Goal: Transaction & Acquisition: Purchase product/service

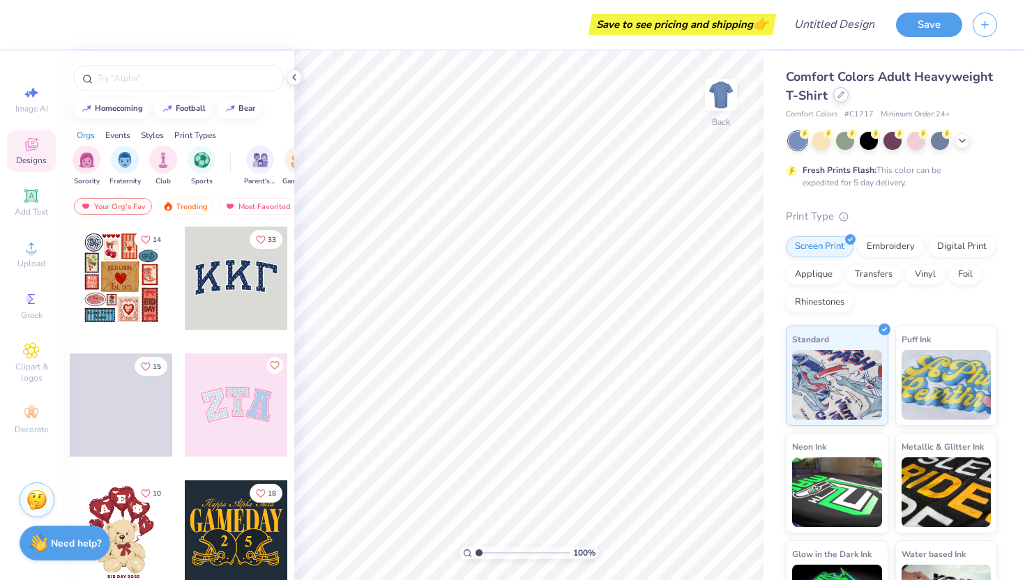
click at [841, 93] on icon at bounding box center [841, 94] width 7 height 7
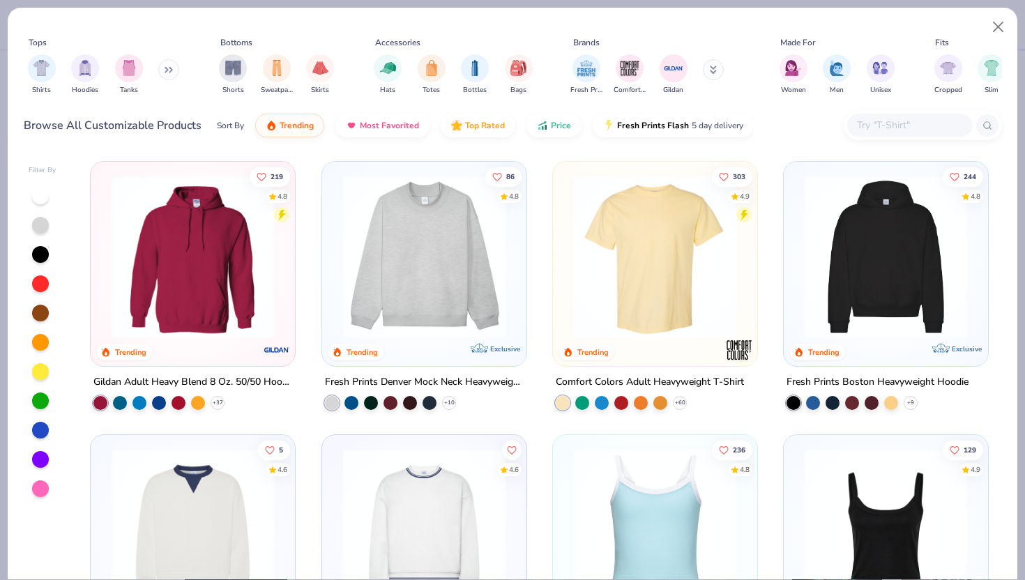
click at [165, 73] on button at bounding box center [168, 69] width 21 height 21
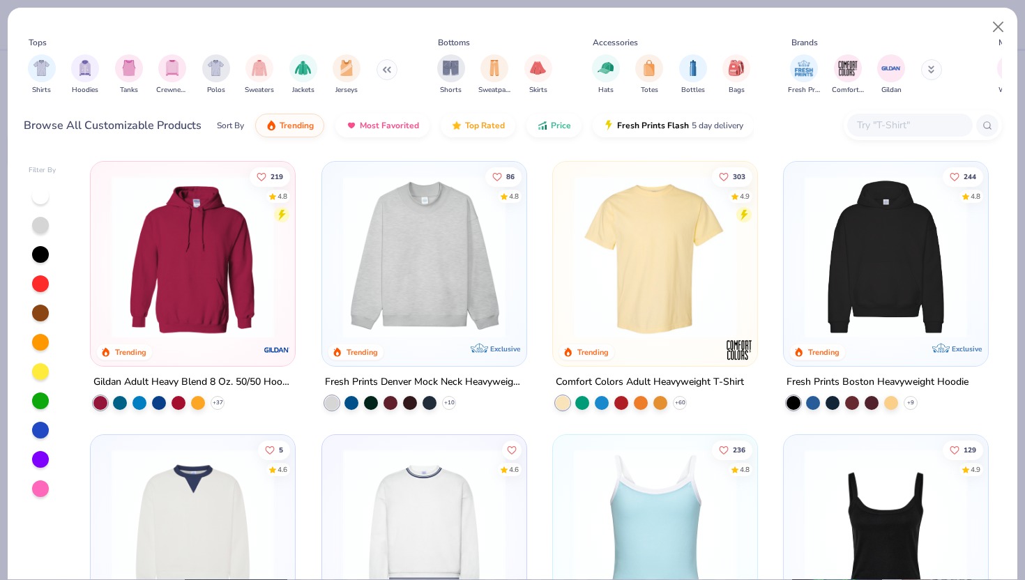
click at [165, 73] on img "filter for Crewnecks" at bounding box center [172, 68] width 15 height 16
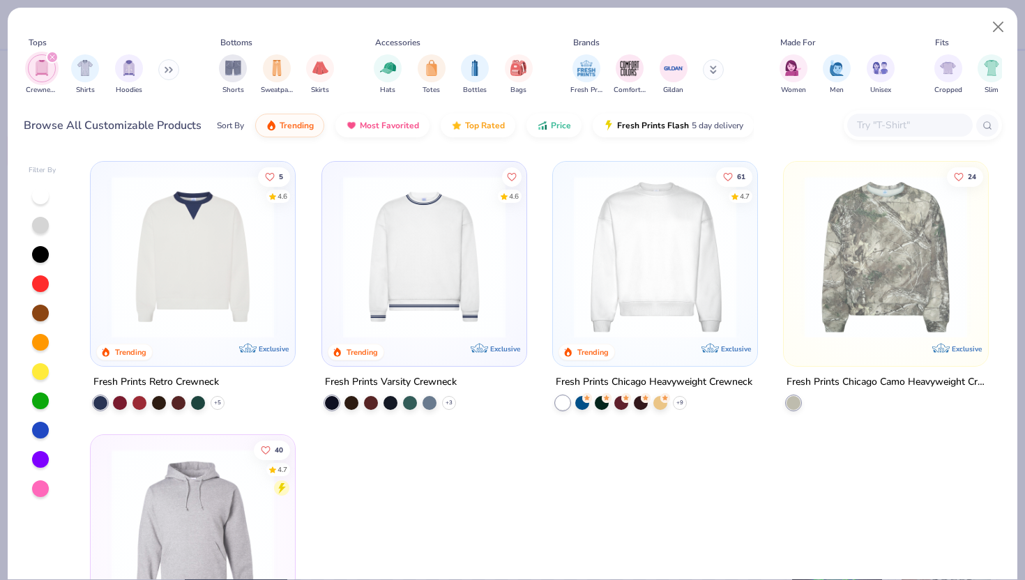
click at [620, 258] on img at bounding box center [655, 257] width 176 height 163
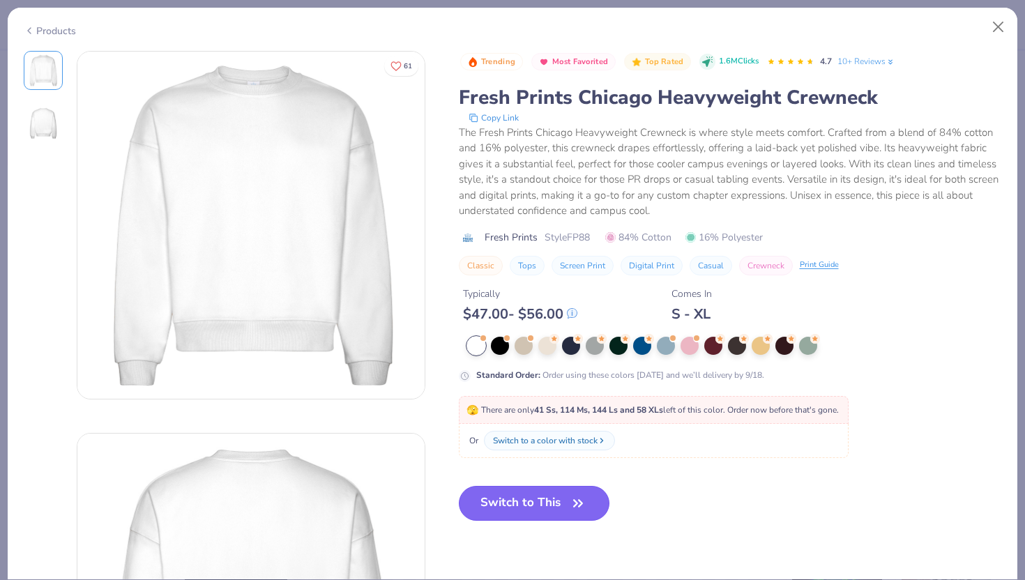
click at [530, 516] on button "Switch to This" at bounding box center [534, 503] width 151 height 35
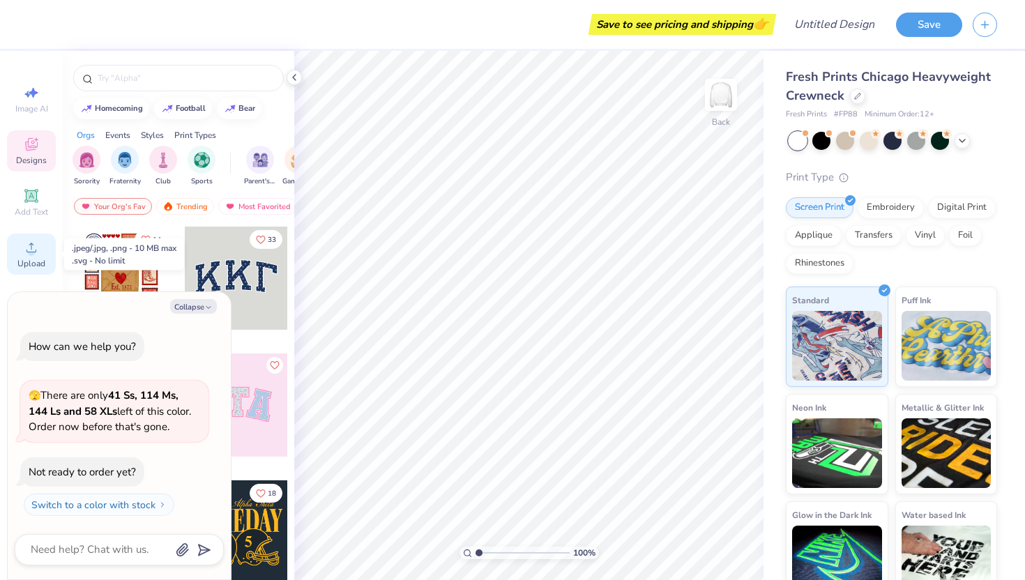
click at [29, 252] on icon at bounding box center [32, 248] width 10 height 10
click at [708, 86] on img at bounding box center [721, 95] width 56 height 56
click at [25, 244] on icon at bounding box center [31, 247] width 17 height 17
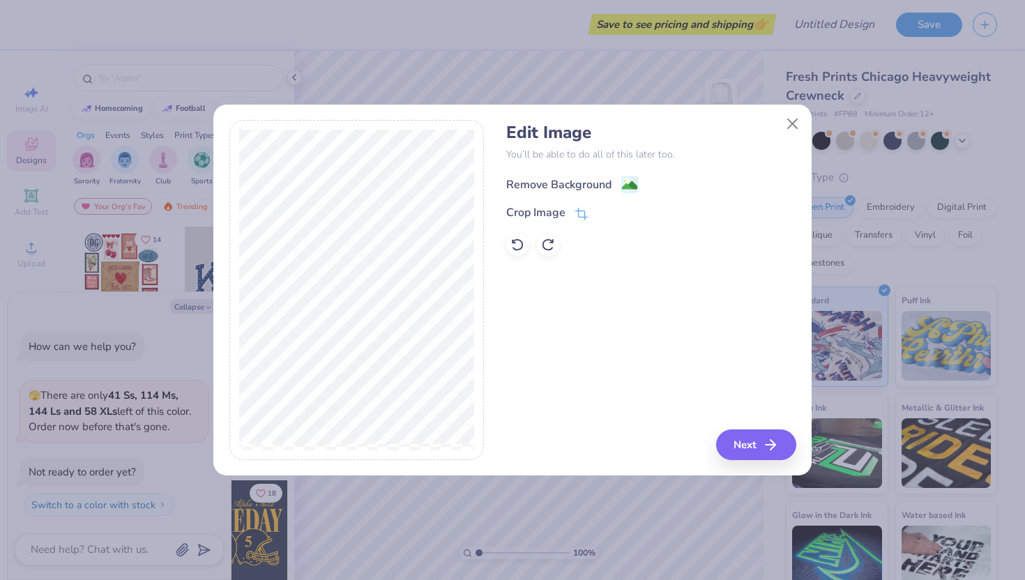
click at [630, 190] on image at bounding box center [629, 185] width 15 height 15
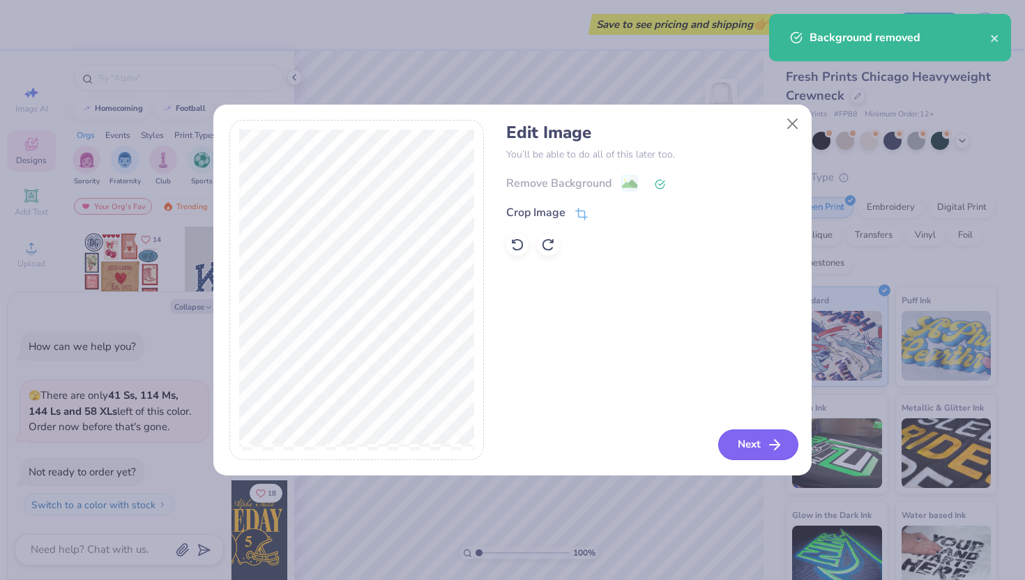
click at [736, 436] on button "Next" at bounding box center [758, 445] width 80 height 31
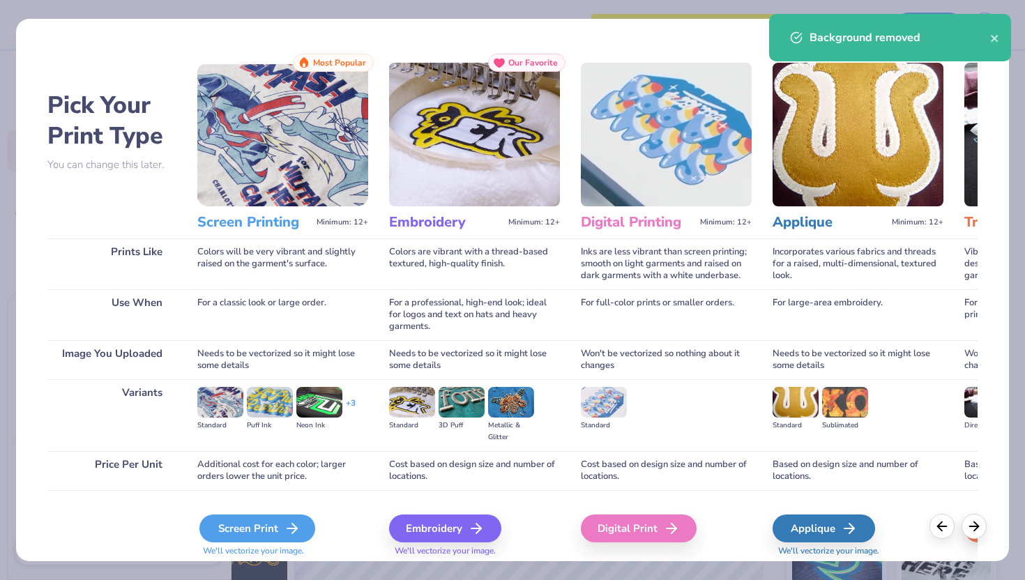
click at [285, 527] on icon at bounding box center [292, 528] width 17 height 17
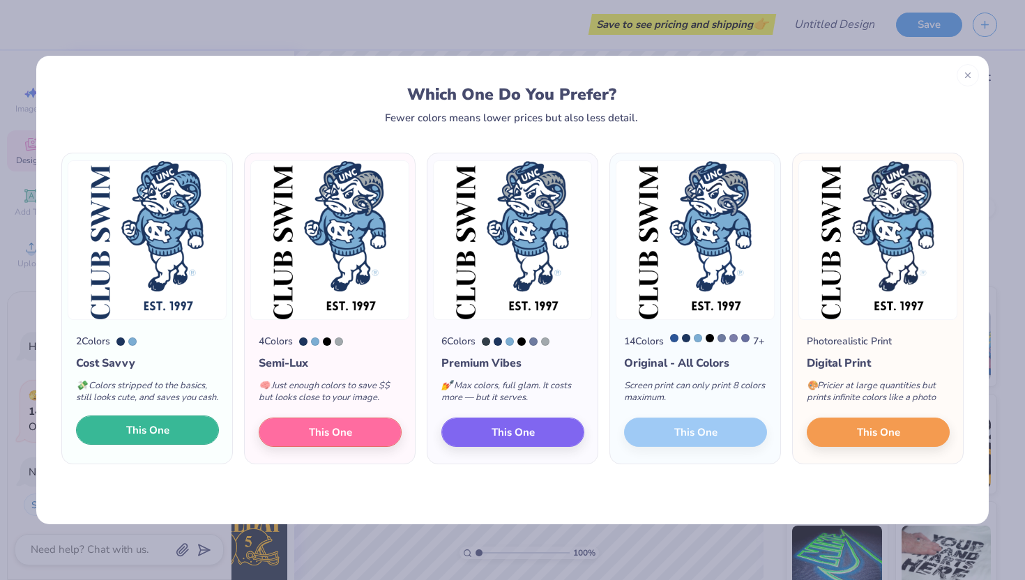
click at [166, 439] on span "This One" at bounding box center [147, 431] width 43 height 16
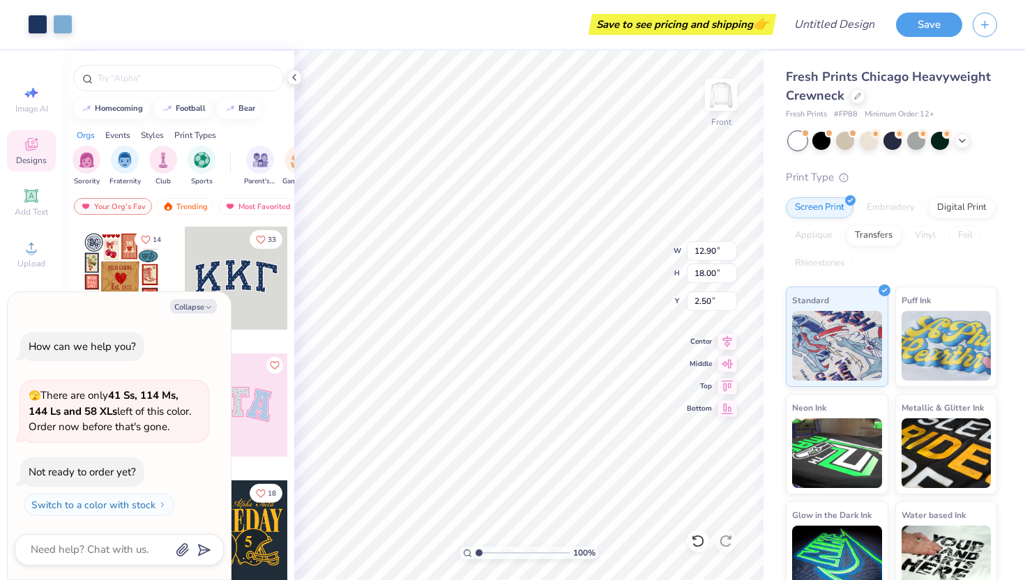
type textarea "x"
type input "3.00"
type textarea "x"
type input "3.47"
type textarea "x"
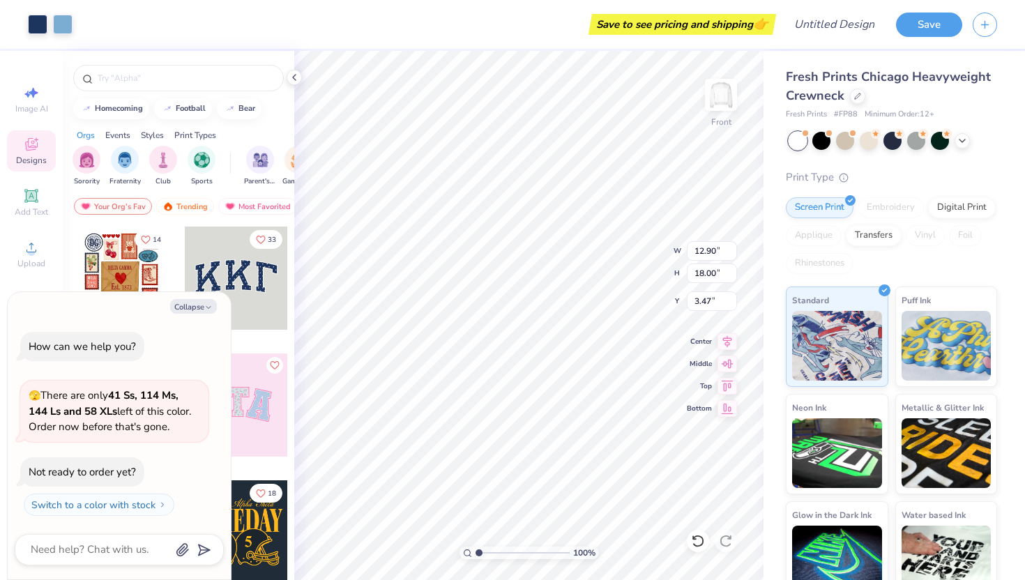
type input "11.01"
type input "15.36"
type input "6.12"
type textarea "x"
type input "3.82"
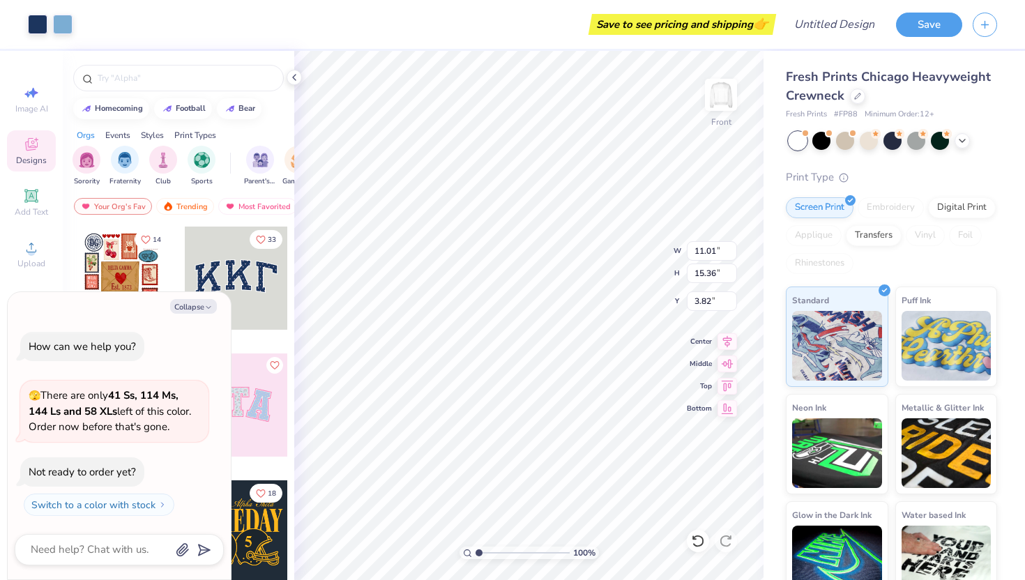
type textarea "x"
type input "9.48"
type input "13.22"
type input "5.95"
type textarea "x"
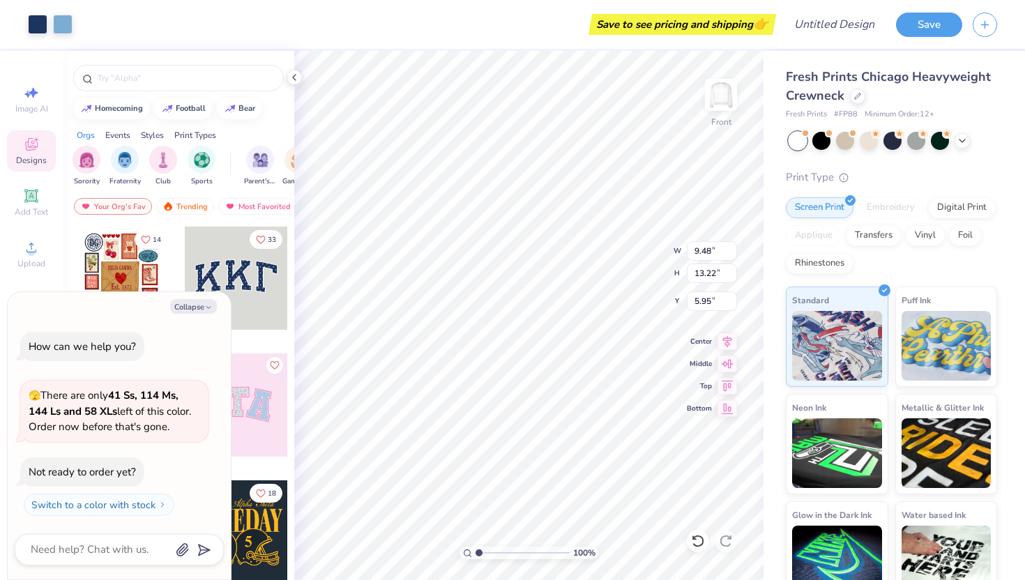
type input "4.68"
type textarea "x"
type input "4.89"
click at [714, 82] on img at bounding box center [721, 95] width 56 height 56
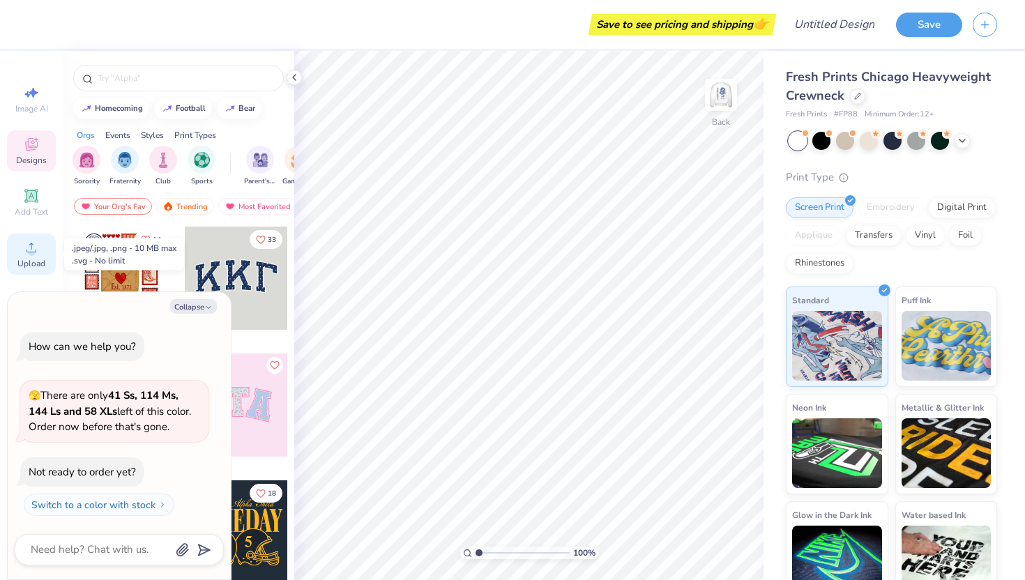
click at [33, 255] on circle at bounding box center [31, 252] width 8 height 8
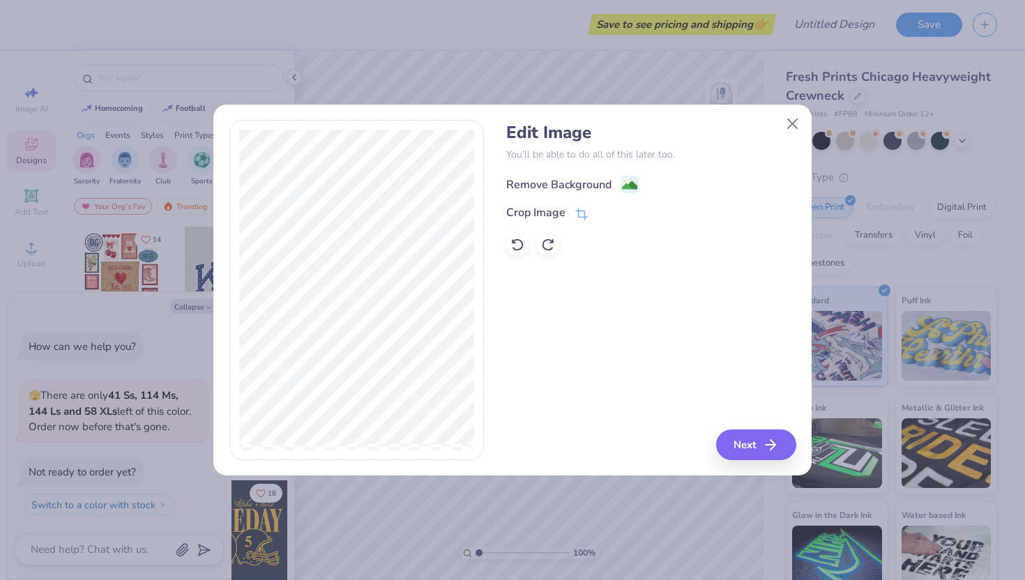
click at [631, 186] on image at bounding box center [629, 185] width 15 height 15
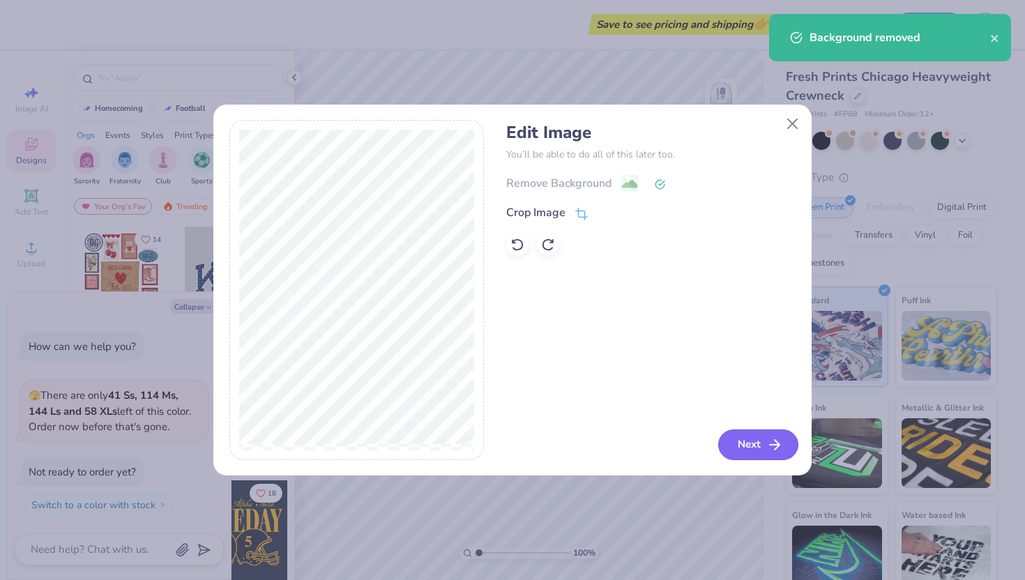
click at [748, 456] on button "Next" at bounding box center [758, 445] width 80 height 31
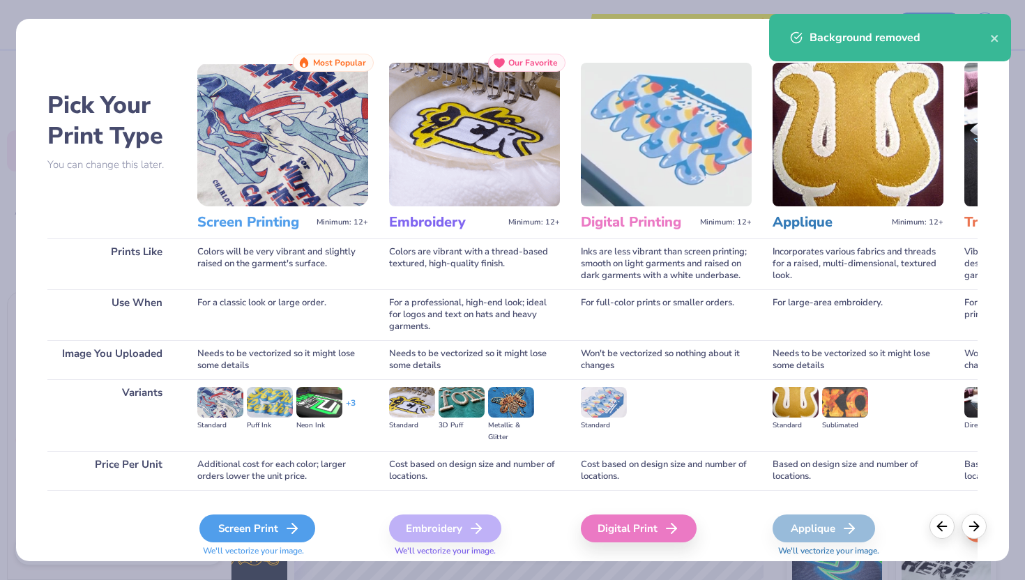
click at [278, 525] on div "Screen Print" at bounding box center [258, 529] width 116 height 28
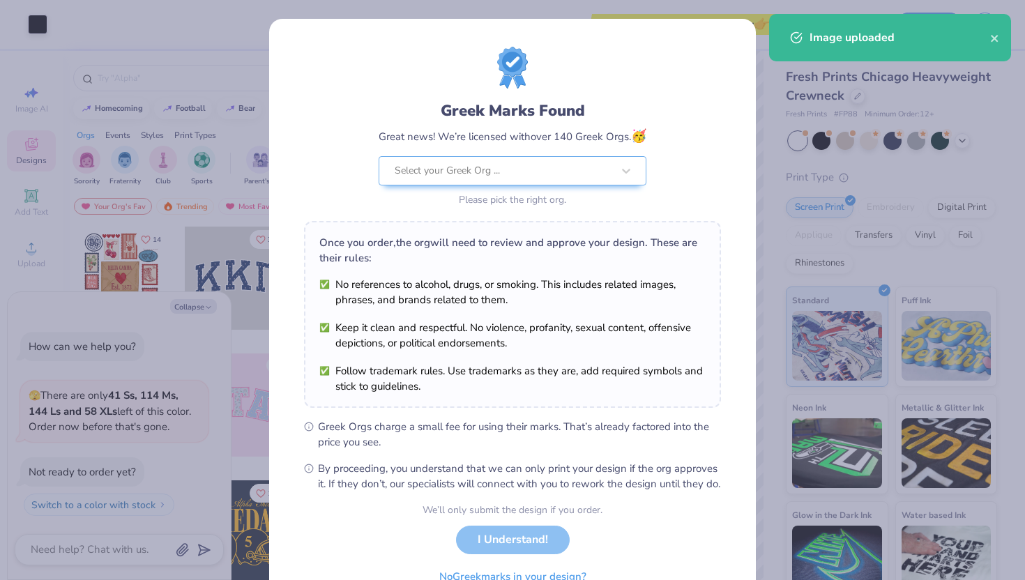
click at [530, 280] on body "Art colors Save to see pricing and shipping 👉 Design Title Save Image AI Design…" at bounding box center [512, 290] width 1025 height 580
type textarea "x"
type input "6.40"
type input "0.81"
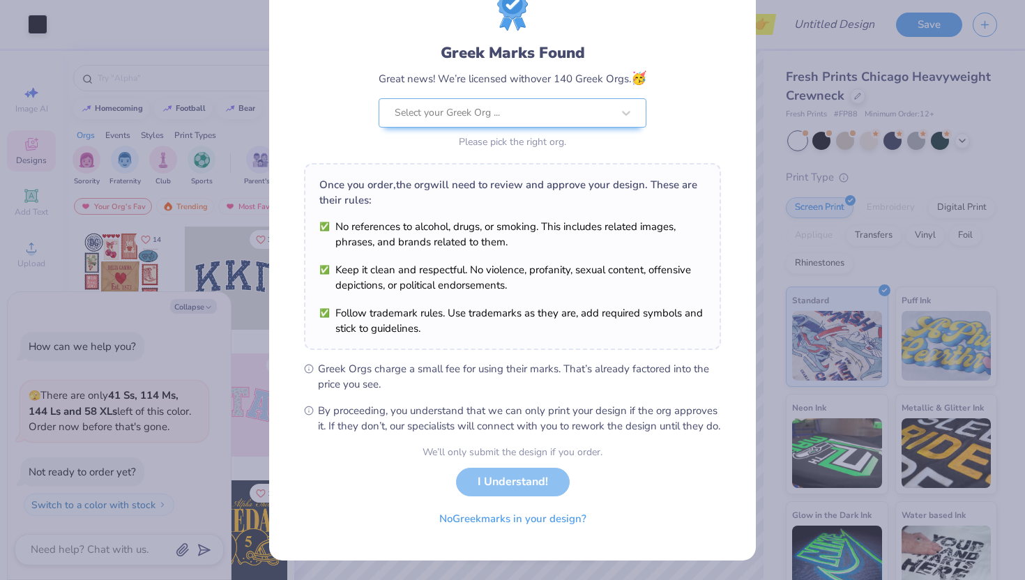
scroll to position [73, 0]
click at [526, 492] on div "We’ll only submit the design if you order. I Understand! No Greek marks in your…" at bounding box center [513, 489] width 180 height 88
click at [527, 522] on button "No Greek marks in your design?" at bounding box center [513, 516] width 171 height 29
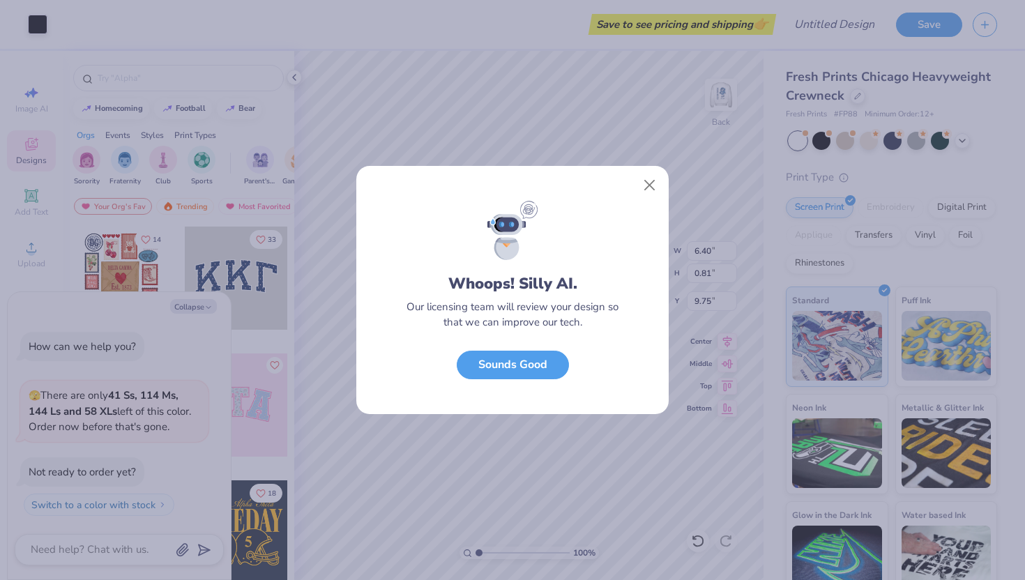
scroll to position [0, 0]
click at [550, 363] on button "Sounds Good" at bounding box center [513, 361] width 112 height 29
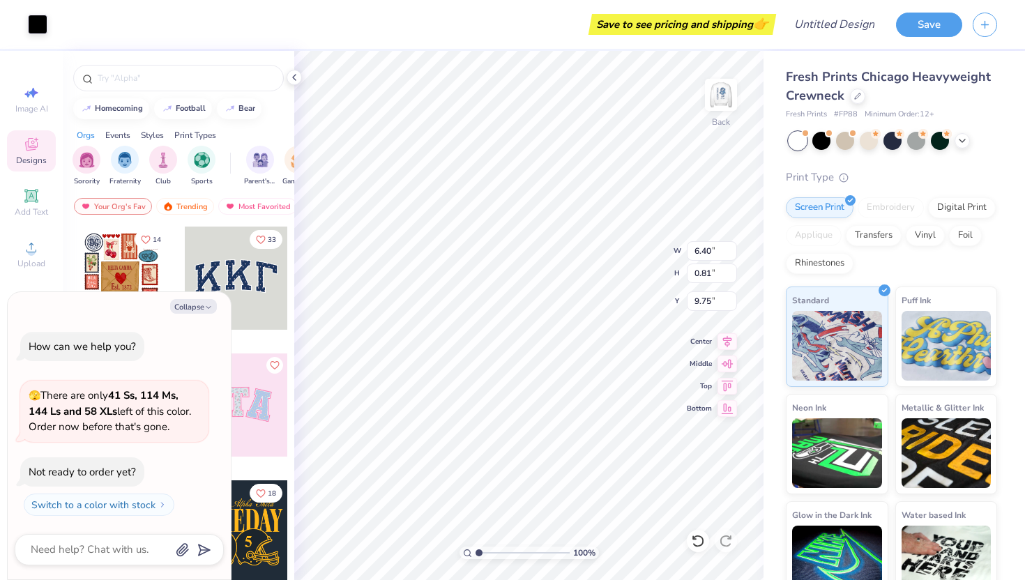
type textarea "x"
type input "4.36"
click at [631, 253] on div "100 % Back W 6.40 H 0.81 Y 4.36 Center Middle Top Bottom" at bounding box center [528, 315] width 469 height 529
type textarea "x"
type input "4.52"
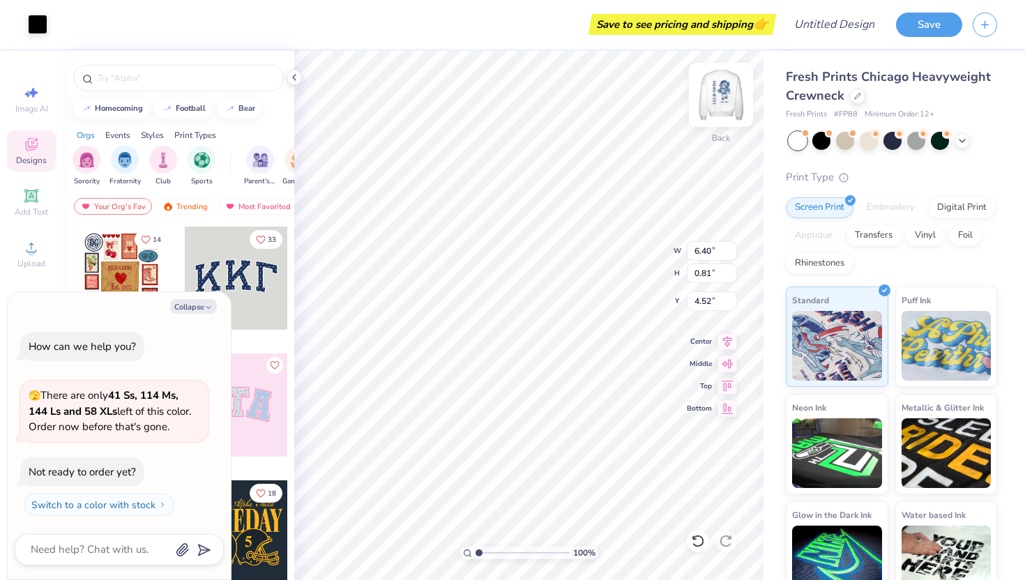
click at [723, 113] on img at bounding box center [721, 95] width 56 height 56
click at [716, 114] on img at bounding box center [721, 95] width 56 height 56
click at [714, 107] on img at bounding box center [721, 95] width 56 height 56
click at [728, 88] on img at bounding box center [721, 95] width 56 height 56
click at [728, 88] on img at bounding box center [721, 95] width 28 height 28
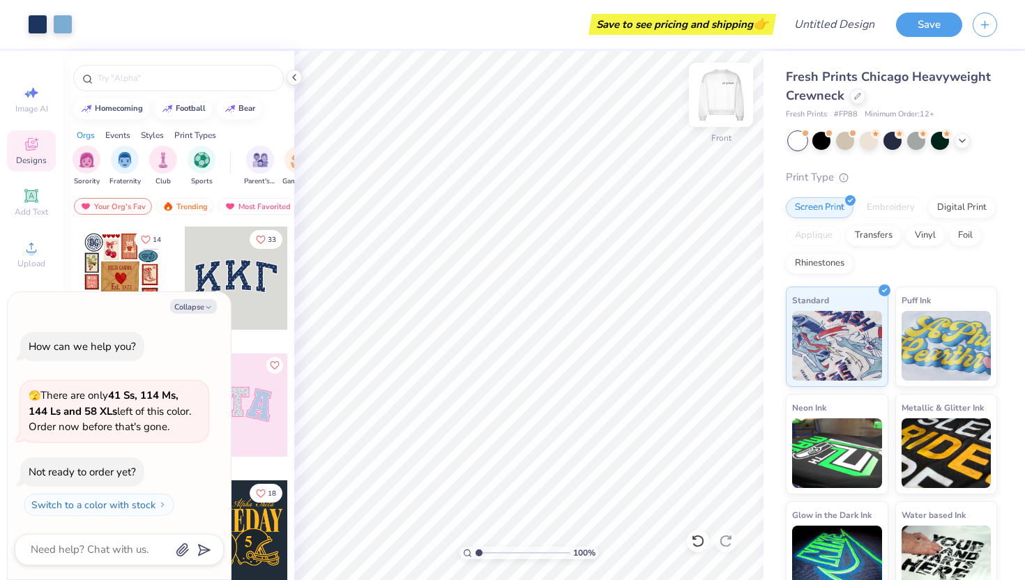
click at [723, 89] on img at bounding box center [721, 95] width 56 height 56
click at [736, 114] on img at bounding box center [721, 95] width 56 height 56
click at [735, 109] on img at bounding box center [721, 95] width 28 height 28
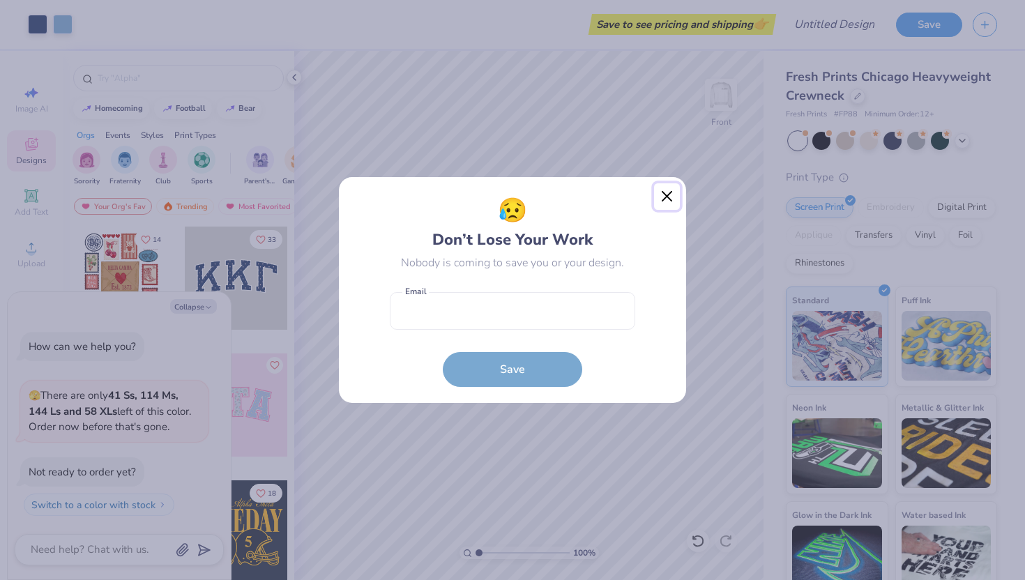
click at [672, 195] on button "Close" at bounding box center [667, 196] width 27 height 27
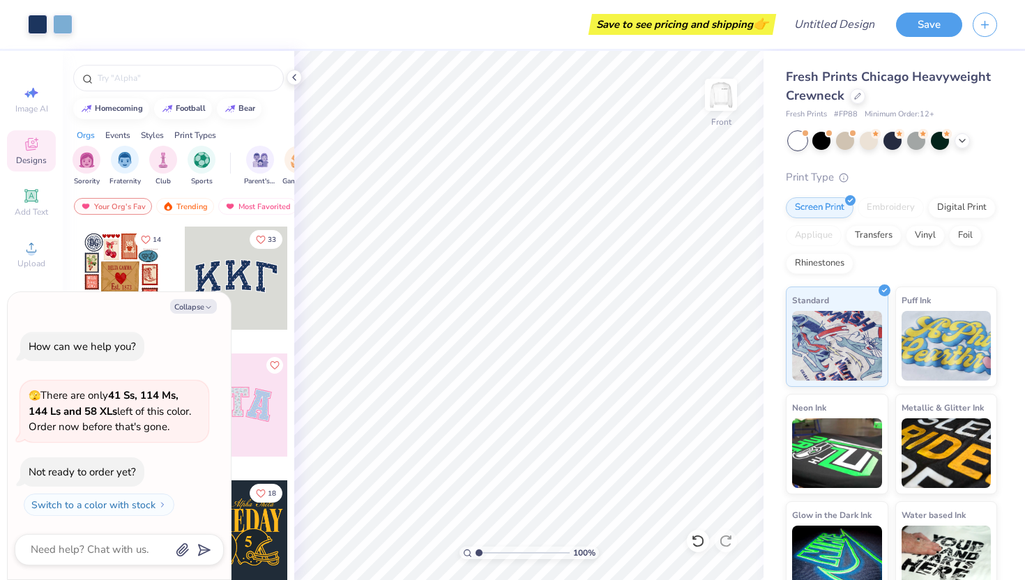
click at [967, 145] on div at bounding box center [893, 141] width 209 height 18
click at [964, 142] on icon at bounding box center [962, 139] width 11 height 11
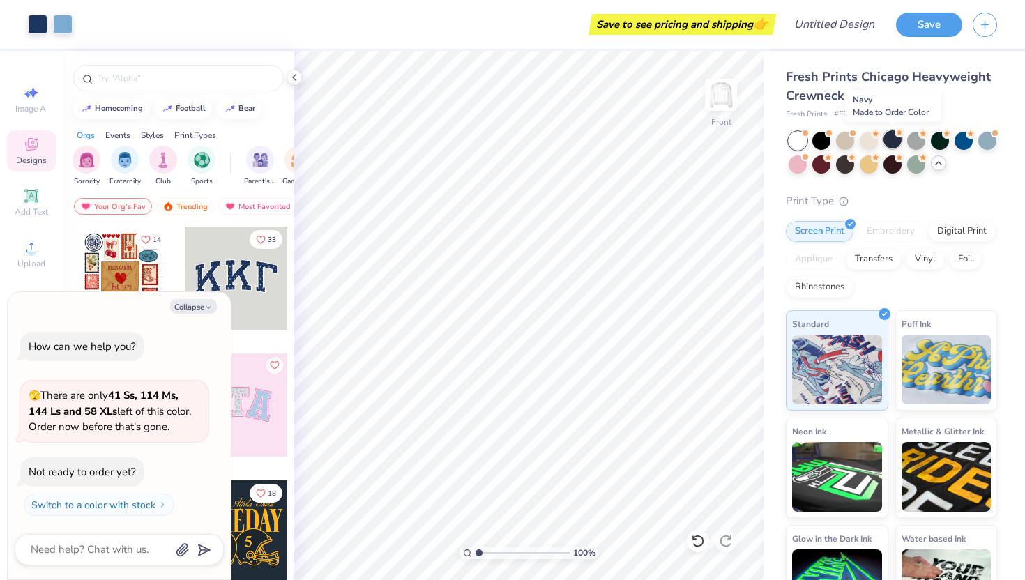
click at [894, 144] on div at bounding box center [893, 139] width 18 height 18
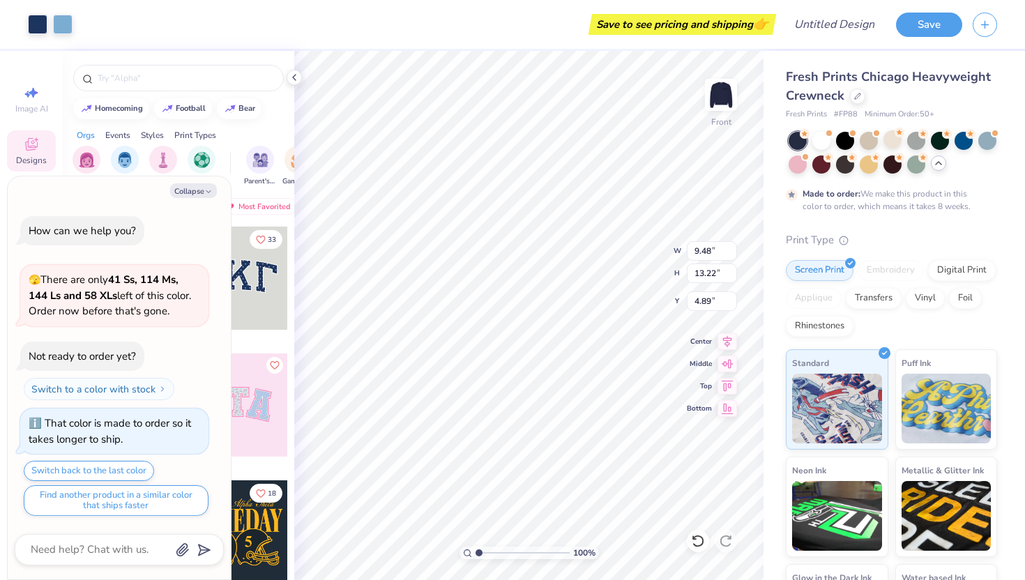
click at [938, 165] on icon at bounding box center [938, 163] width 11 height 11
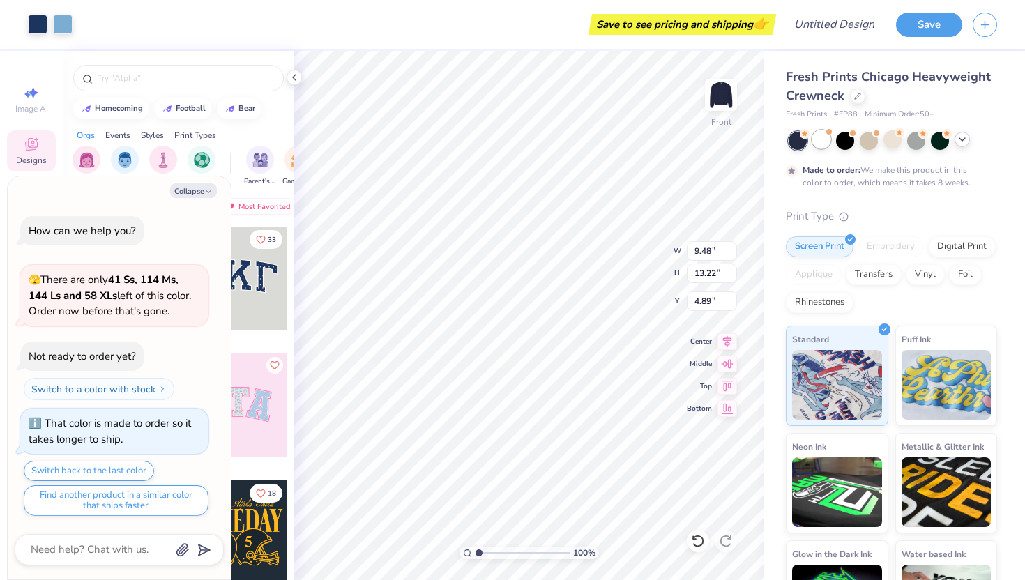
click at [828, 135] on span at bounding box center [829, 132] width 8 height 8
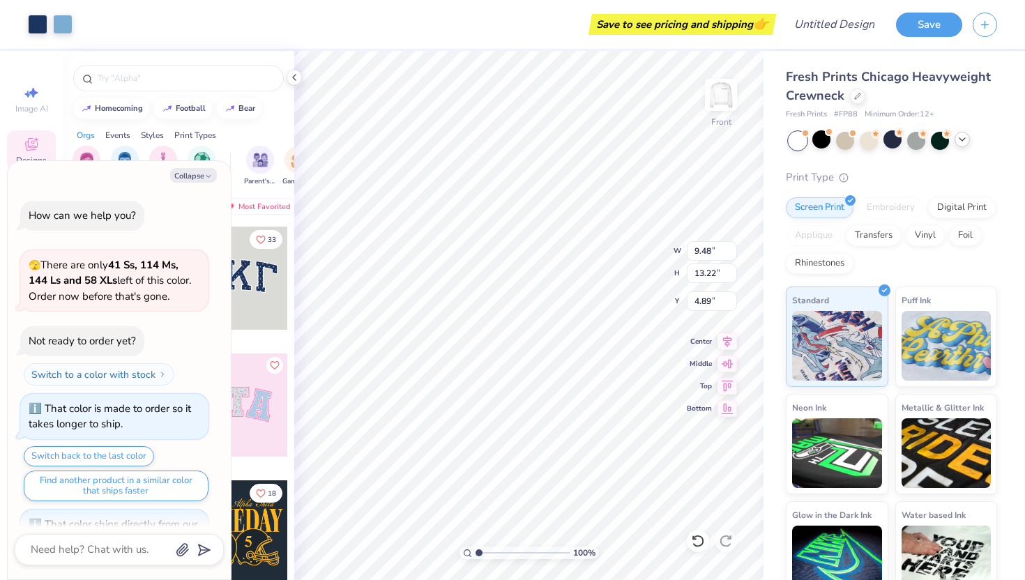
scroll to position [209, 0]
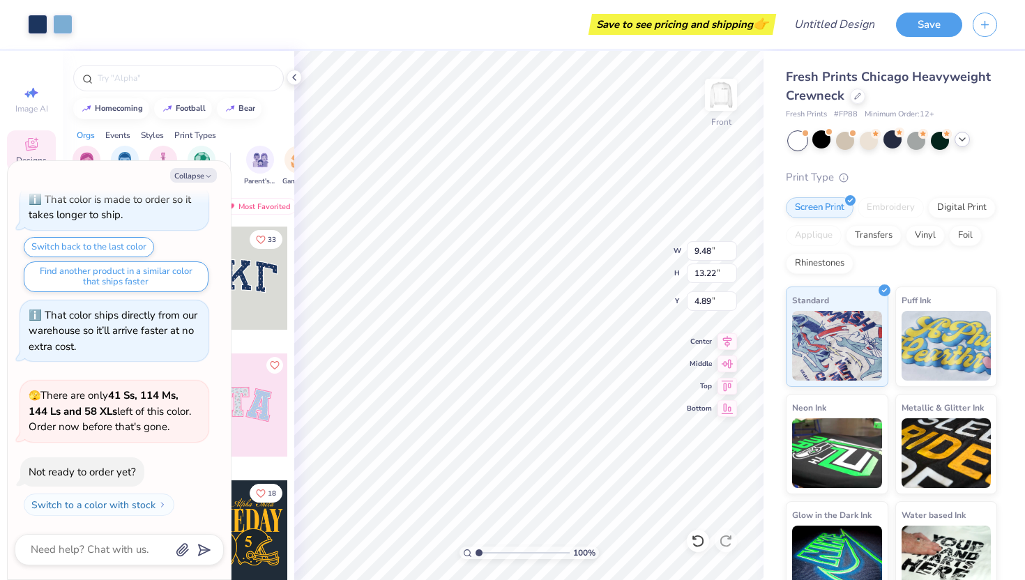
click at [961, 144] on icon at bounding box center [962, 139] width 11 height 11
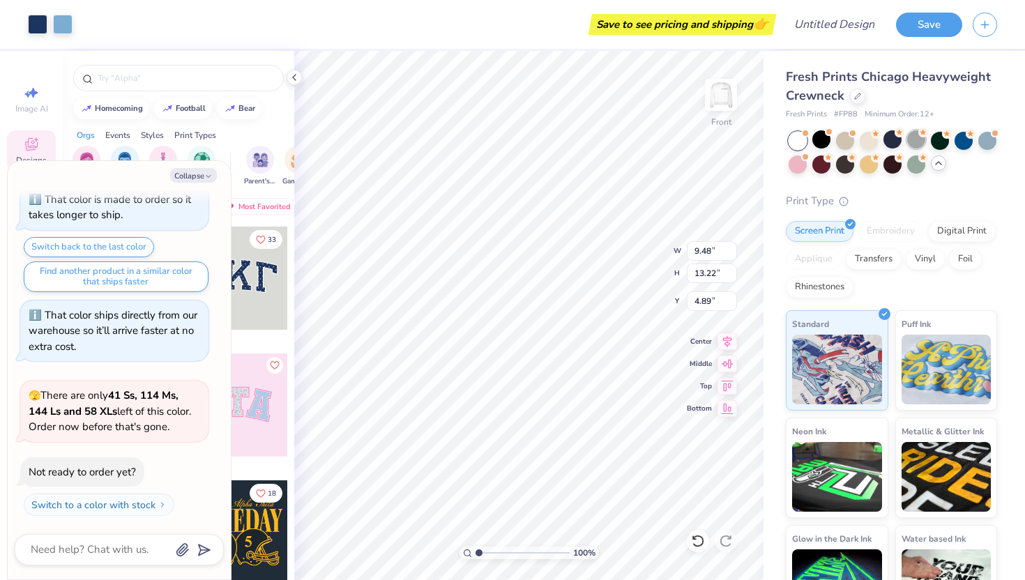
click at [917, 142] on div at bounding box center [917, 139] width 18 height 18
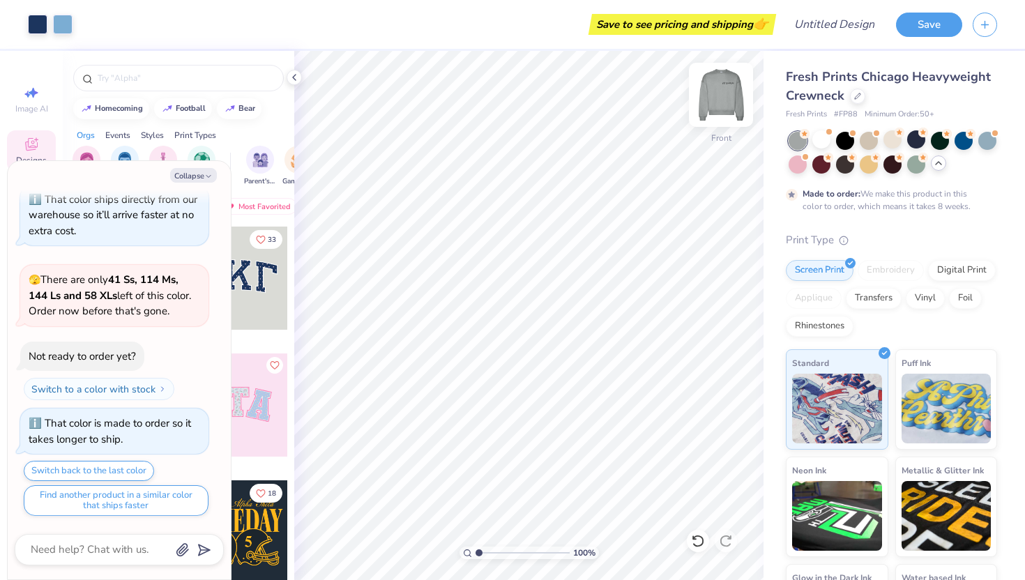
click at [720, 89] on img at bounding box center [721, 95] width 56 height 56
click at [912, 140] on div at bounding box center [917, 139] width 18 height 18
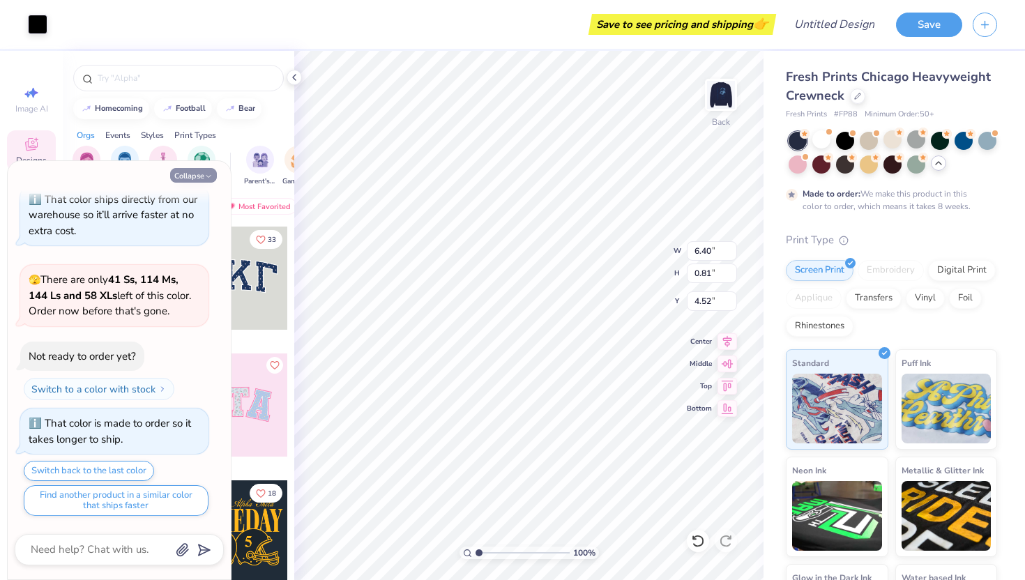
click at [202, 177] on button "Collapse" at bounding box center [193, 175] width 47 height 15
type textarea "x"
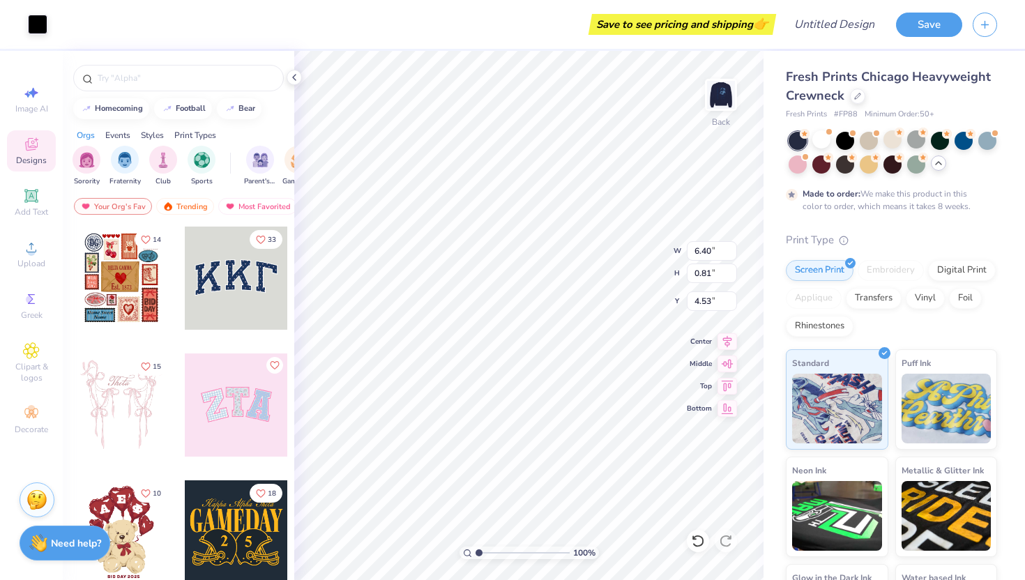
type input "4.53"
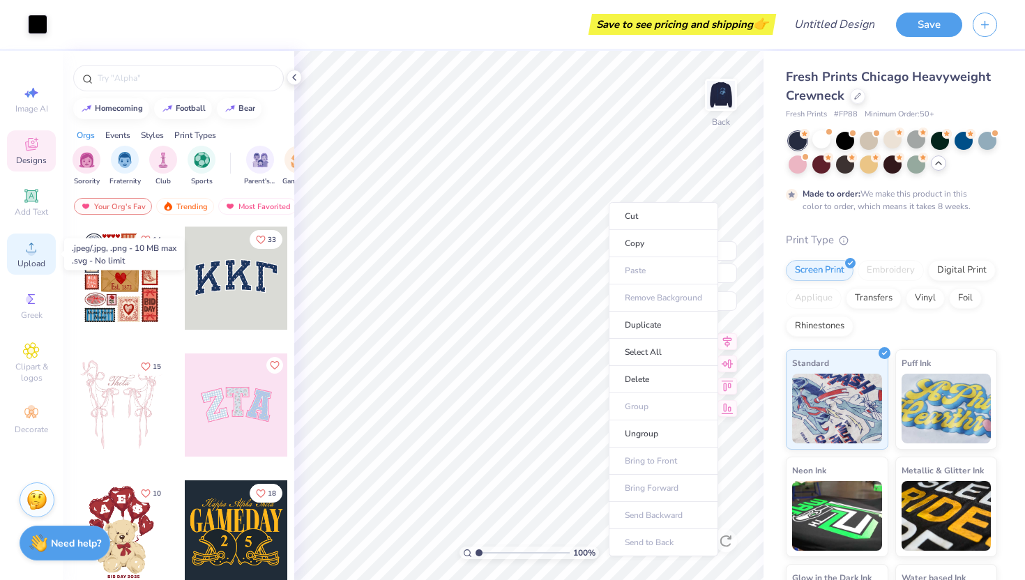
click at [21, 255] on div "Upload" at bounding box center [31, 254] width 49 height 41
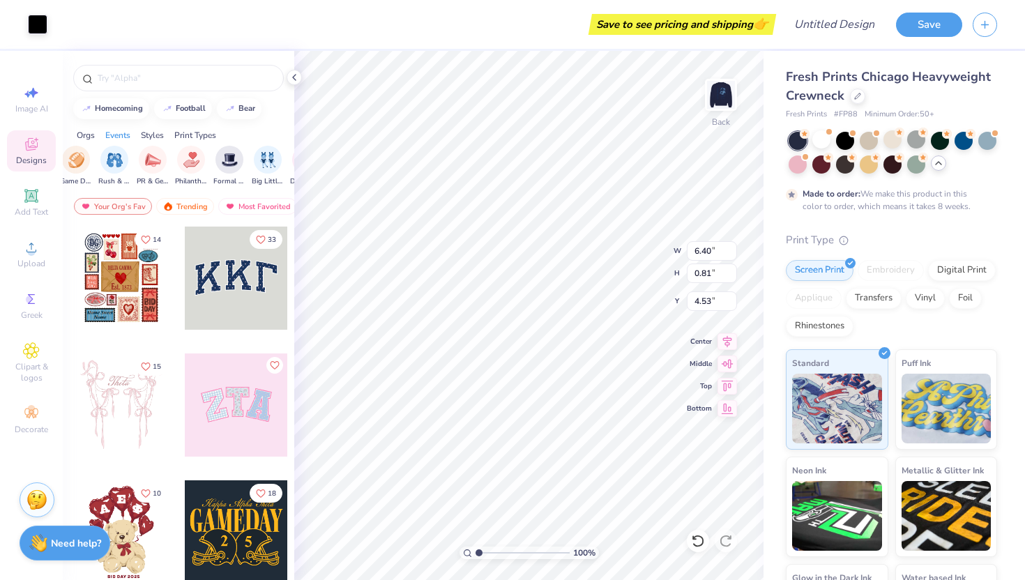
scroll to position [0, 230]
click at [36, 206] on div "Add Text" at bounding box center [31, 202] width 49 height 41
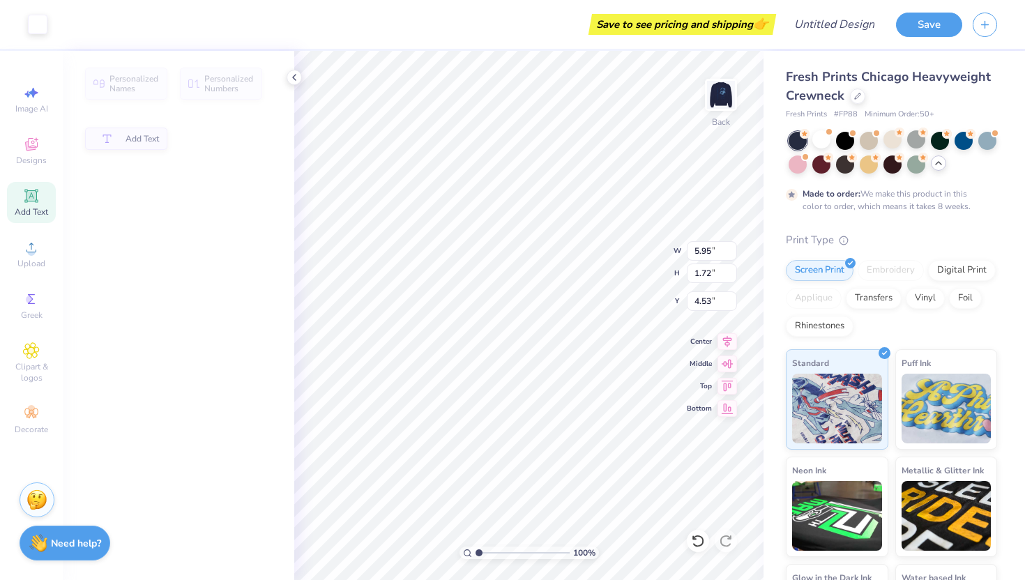
type input "5.95"
type input "1.72"
type input "9.64"
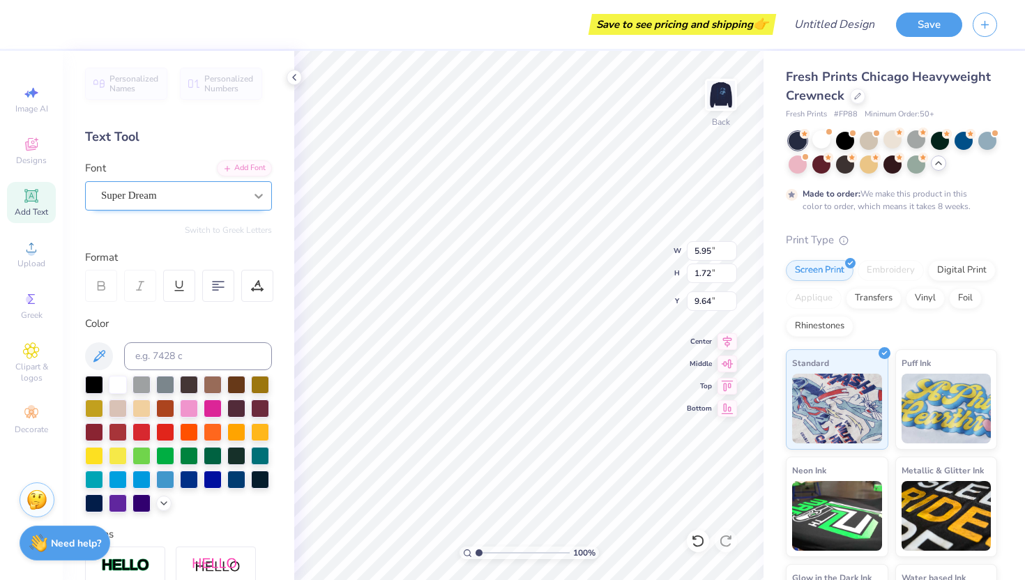
click at [253, 190] on icon at bounding box center [259, 196] width 14 height 14
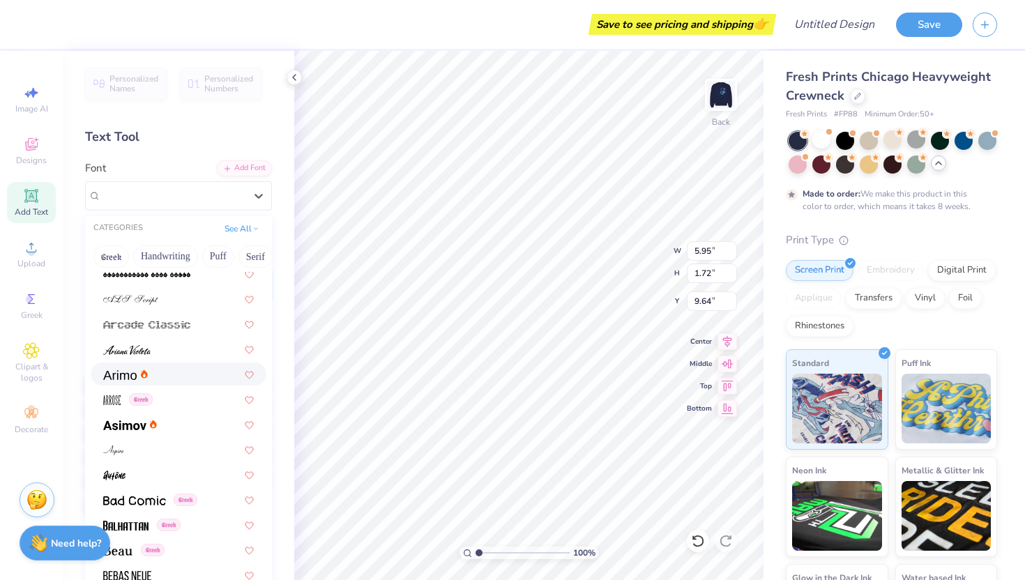
scroll to position [385, 0]
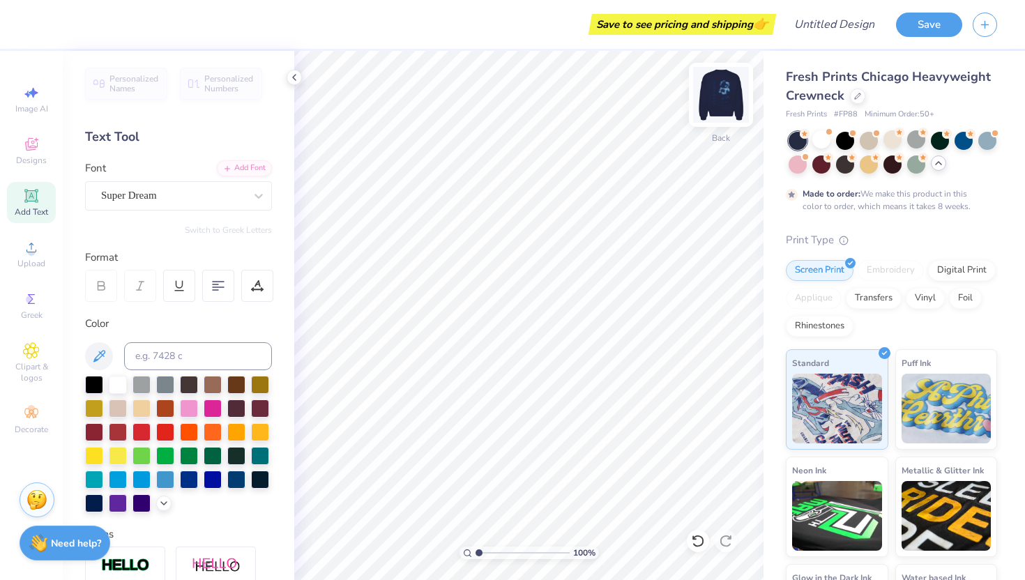
click at [712, 109] on img at bounding box center [721, 95] width 56 height 56
click at [725, 100] on img at bounding box center [721, 95] width 56 height 56
click at [33, 259] on span "Upload" at bounding box center [31, 263] width 28 height 11
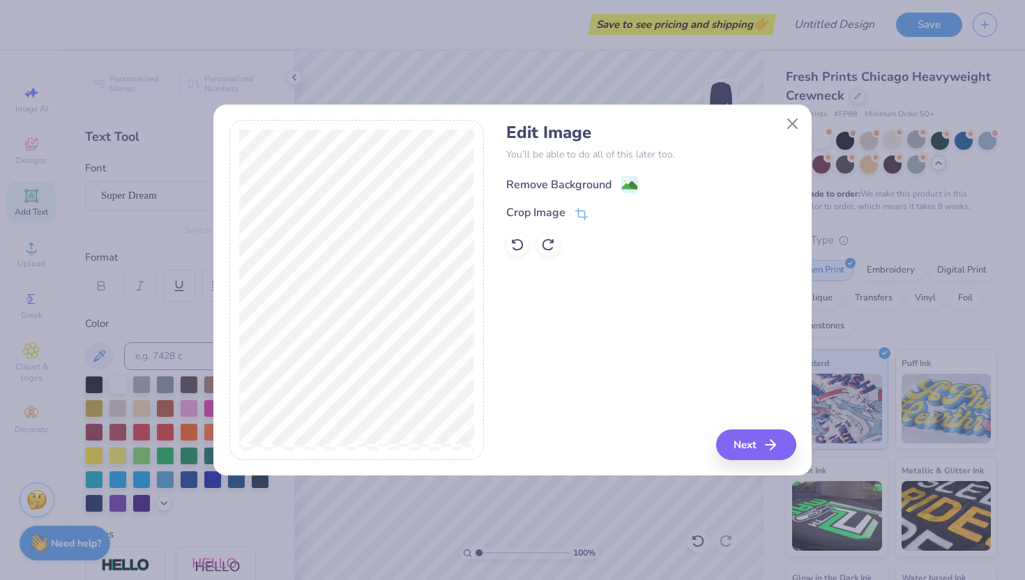
click at [630, 186] on image at bounding box center [629, 185] width 15 height 15
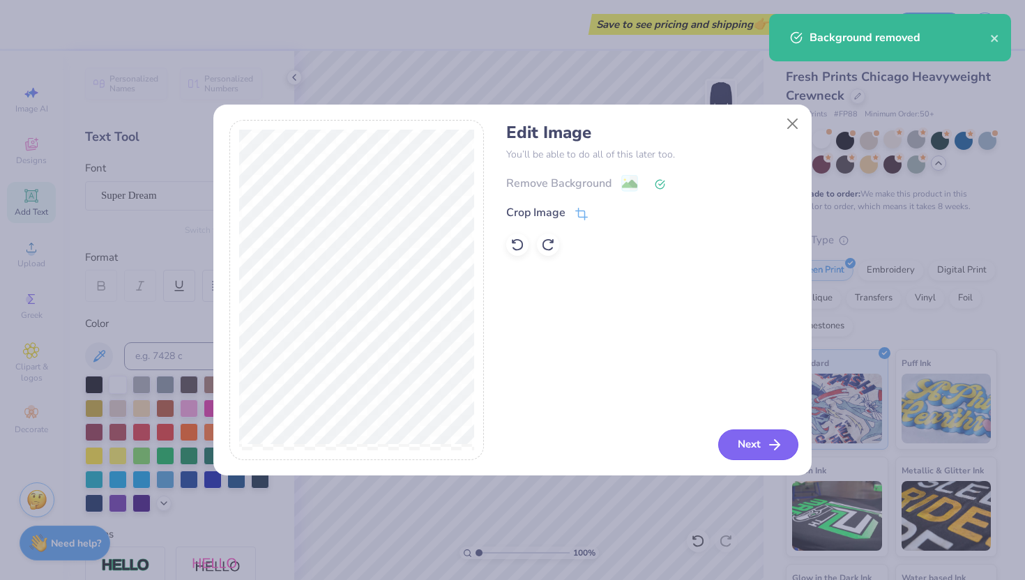
click at [768, 452] on icon "button" at bounding box center [775, 445] width 17 height 17
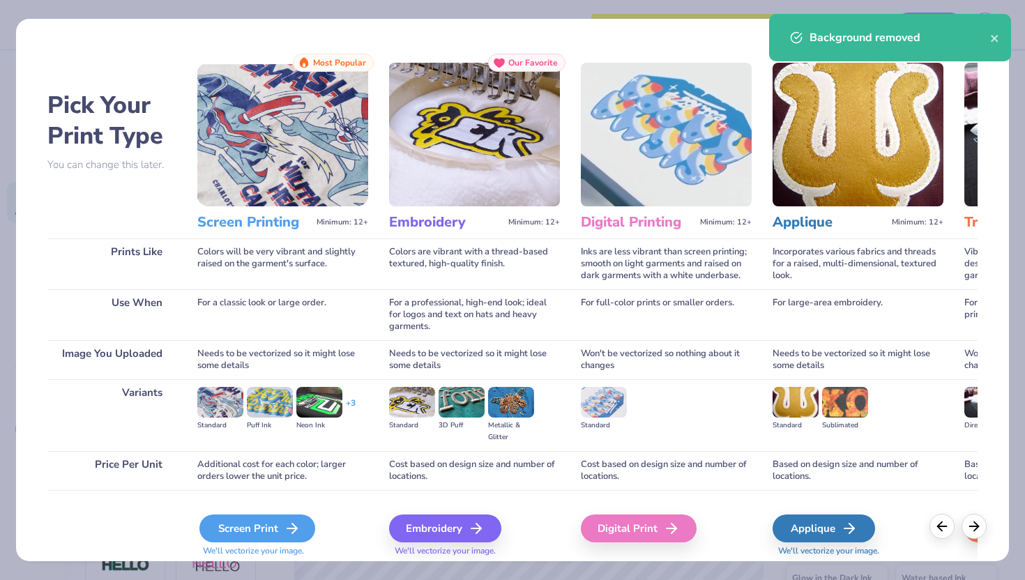
click at [292, 520] on icon at bounding box center [292, 528] width 17 height 17
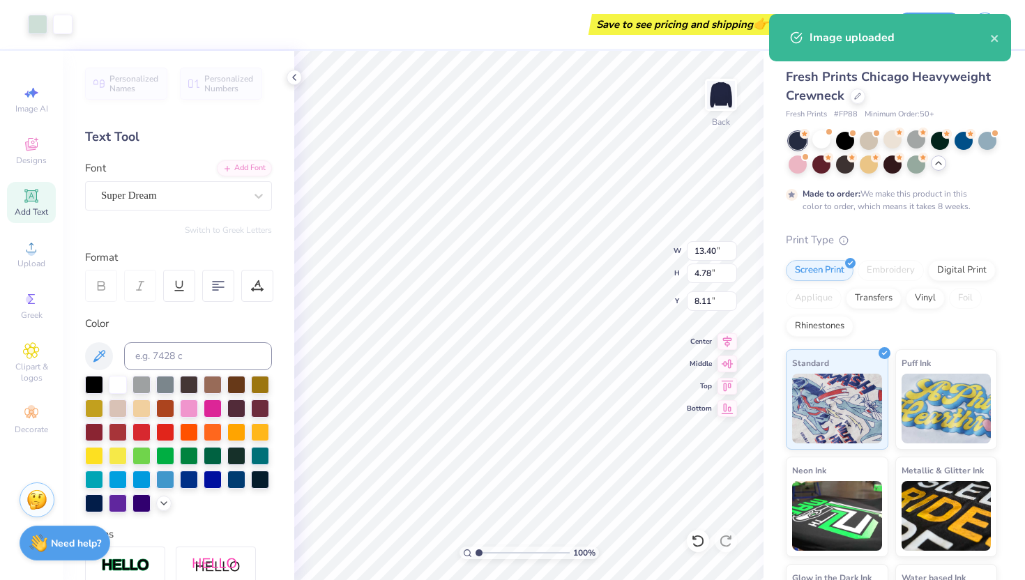
type input "4.95"
type input "1.76"
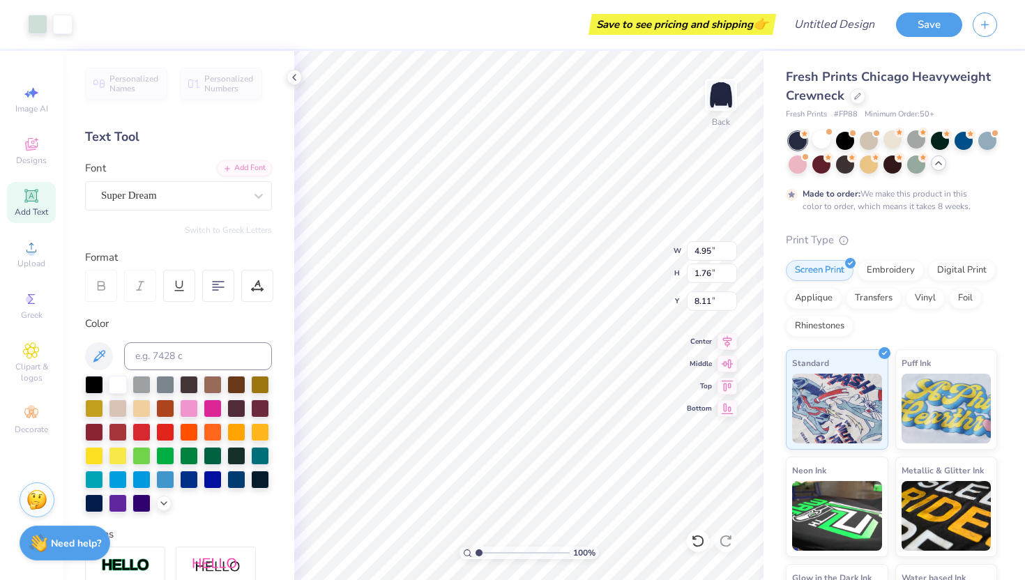
type input "3.00"
click at [714, 96] on img at bounding box center [721, 95] width 56 height 56
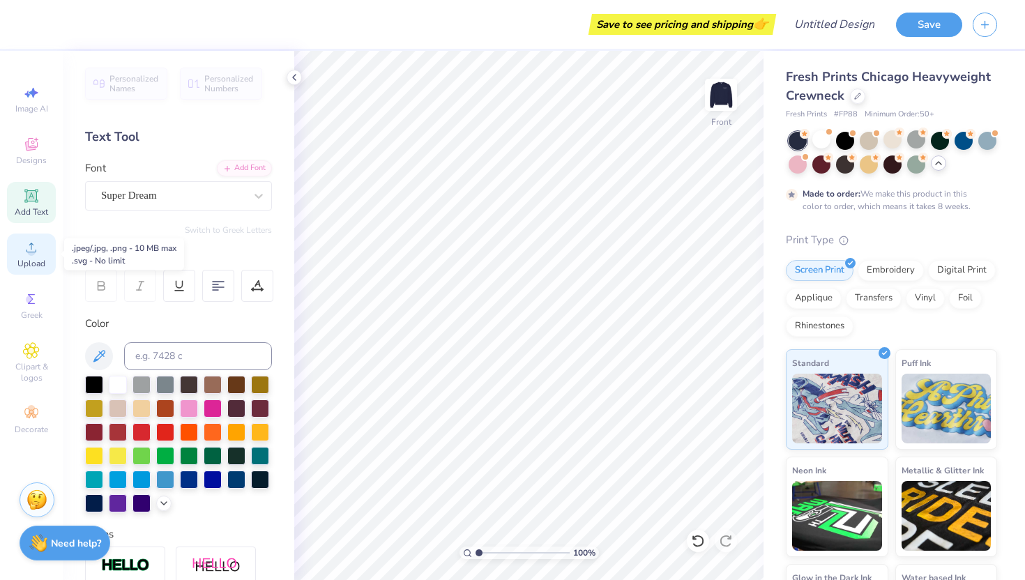
click at [31, 249] on icon at bounding box center [32, 248] width 10 height 10
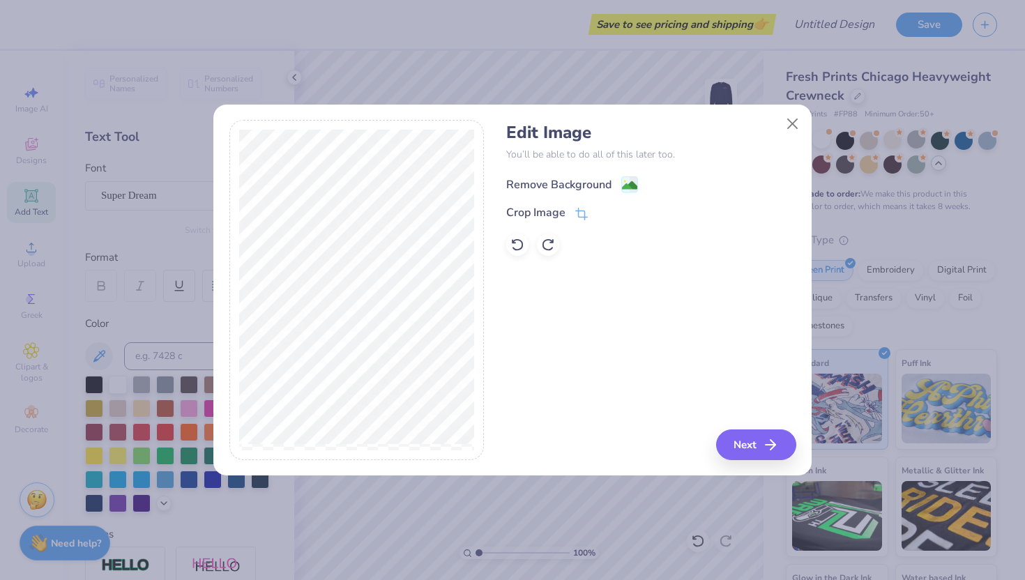
click at [610, 187] on div "Remove Background" at bounding box center [558, 184] width 105 height 17
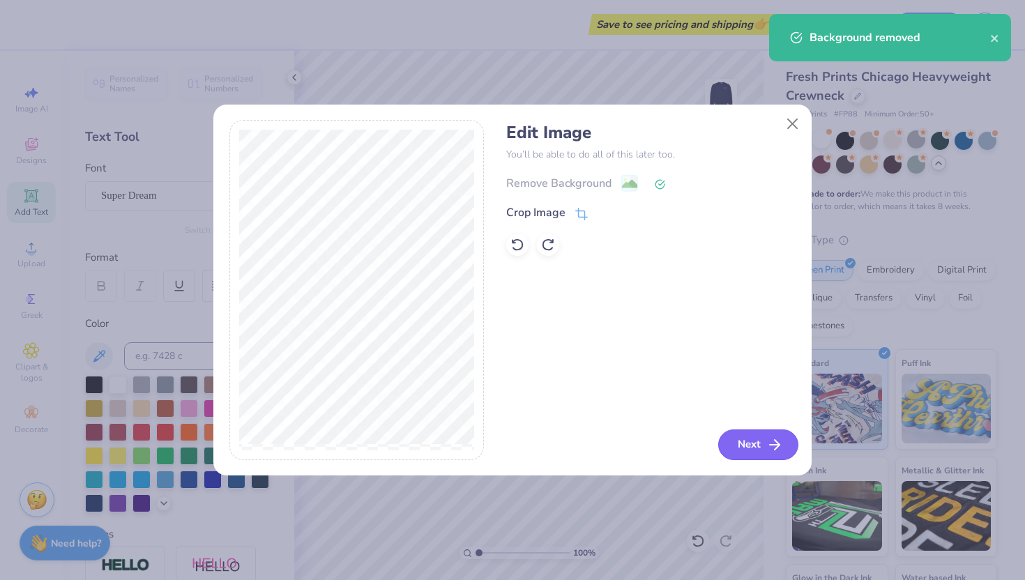
click at [739, 437] on button "Next" at bounding box center [758, 445] width 80 height 31
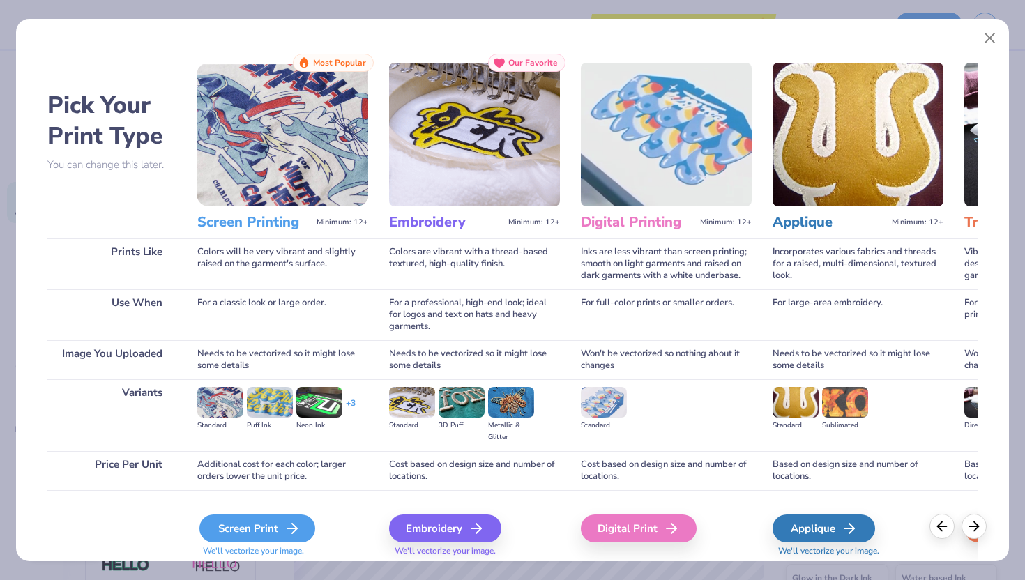
click at [278, 518] on div "Screen Print" at bounding box center [258, 529] width 116 height 28
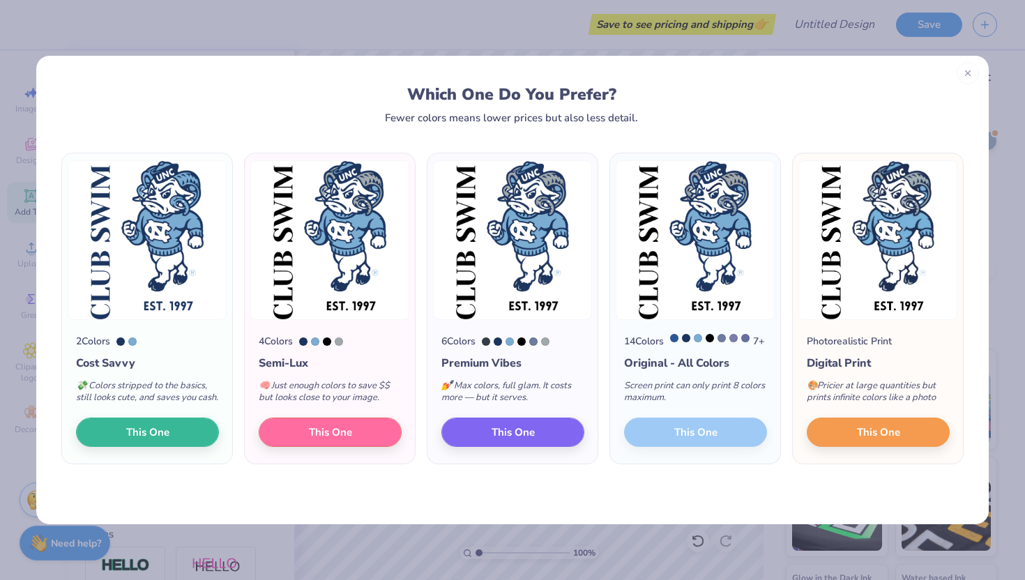
click at [967, 73] on line at bounding box center [967, 72] width 5 height 5
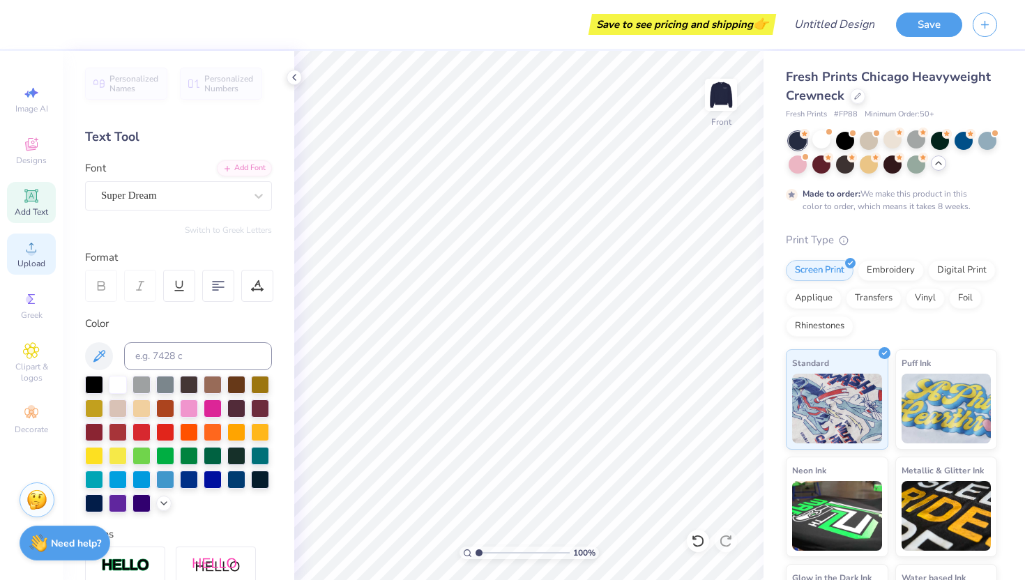
click at [29, 261] on span "Upload" at bounding box center [31, 263] width 28 height 11
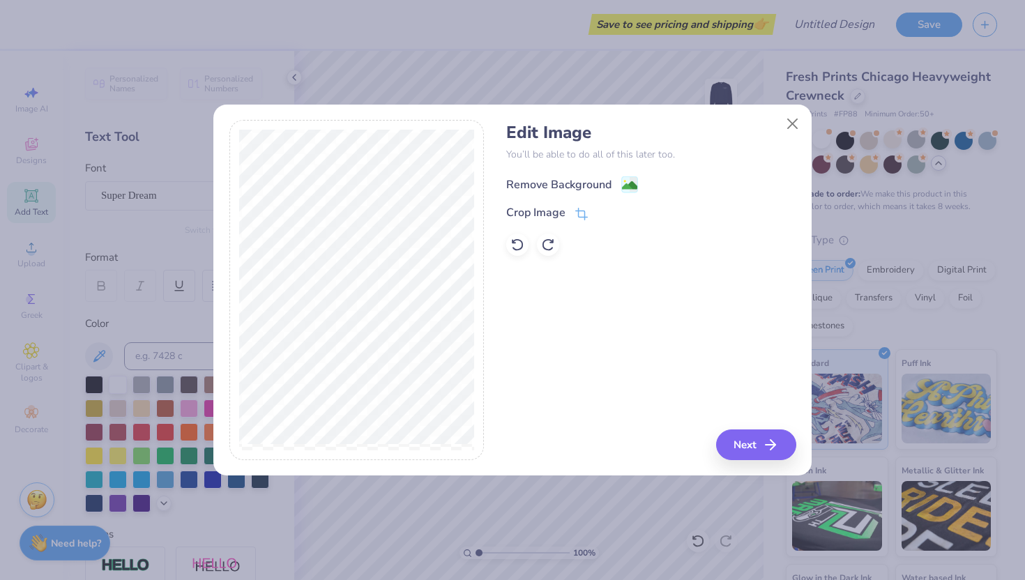
click at [635, 186] on image at bounding box center [629, 185] width 15 height 15
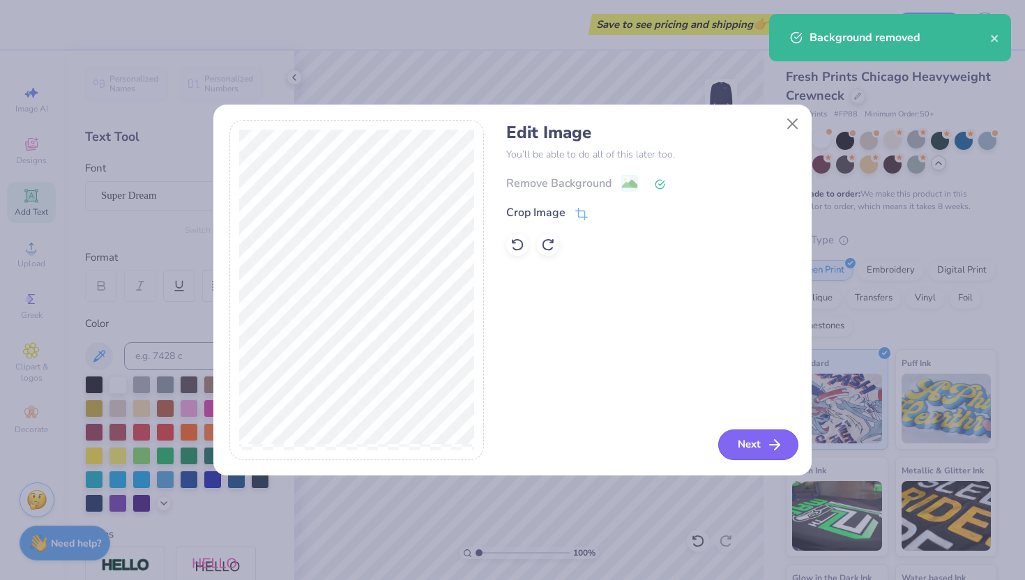
click at [767, 435] on button "Next" at bounding box center [758, 445] width 80 height 31
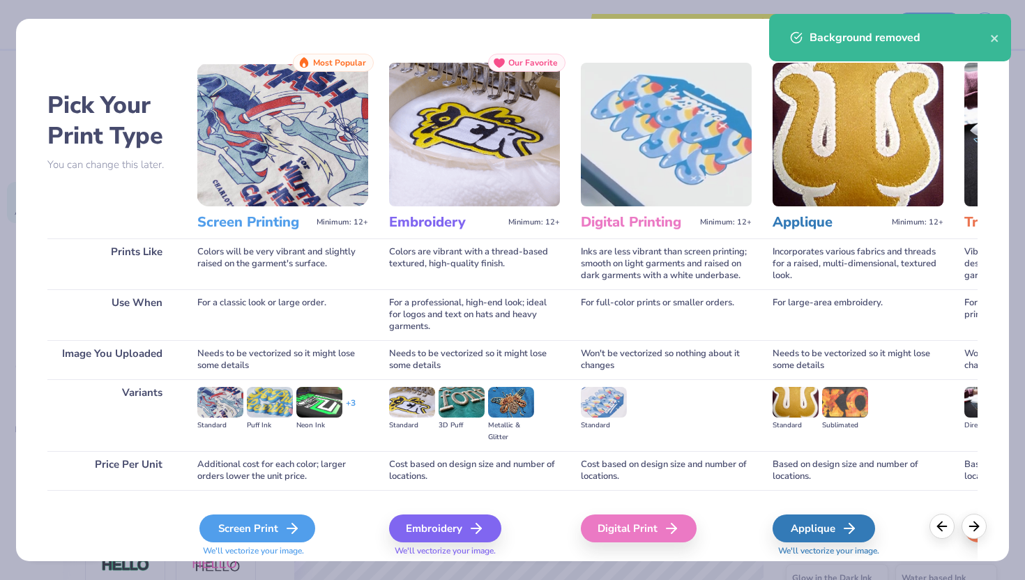
click at [280, 535] on div "Screen Print" at bounding box center [258, 529] width 116 height 28
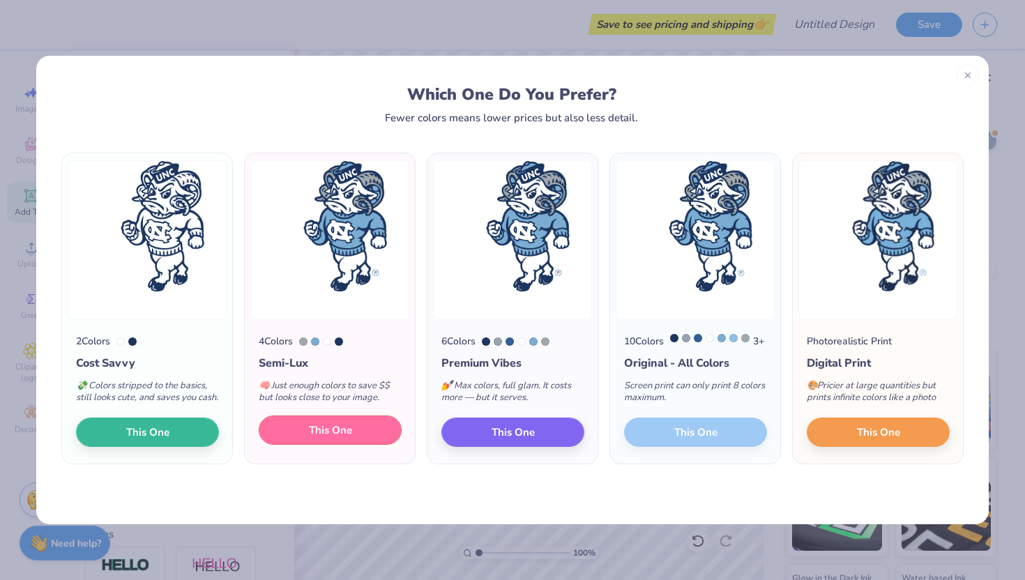
click at [312, 439] on span "This One" at bounding box center [330, 431] width 43 height 16
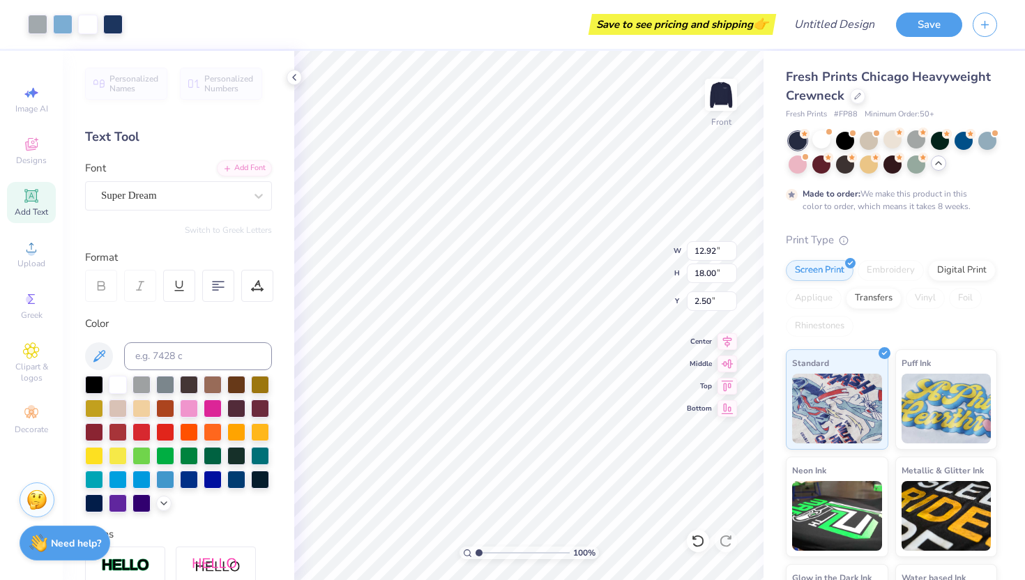
type input "10.21"
type input "14.22"
type input "4.39"
click at [727, 93] on img at bounding box center [721, 95] width 56 height 56
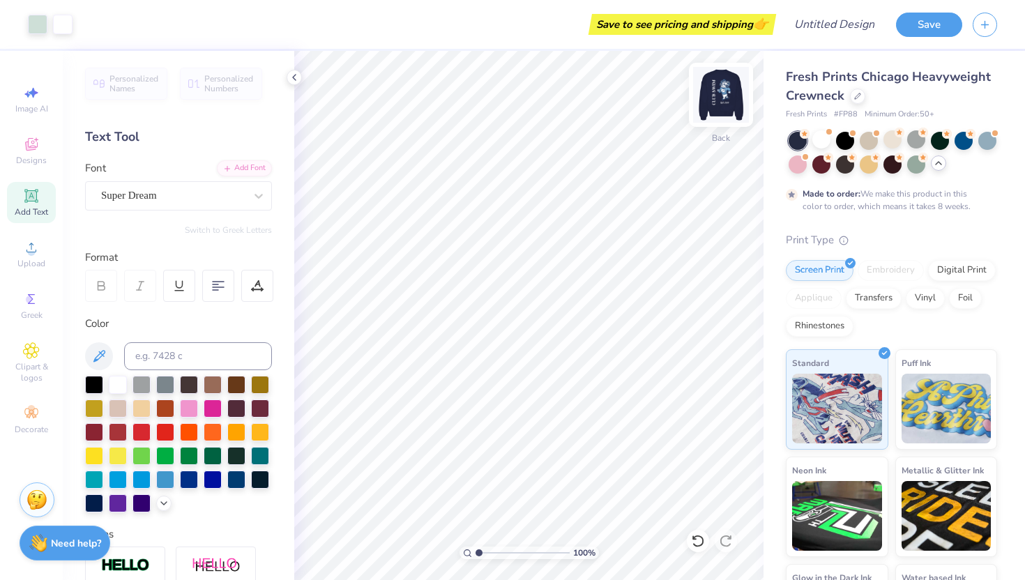
click at [723, 107] on img at bounding box center [721, 95] width 56 height 56
click at [822, 141] on div at bounding box center [822, 139] width 18 height 18
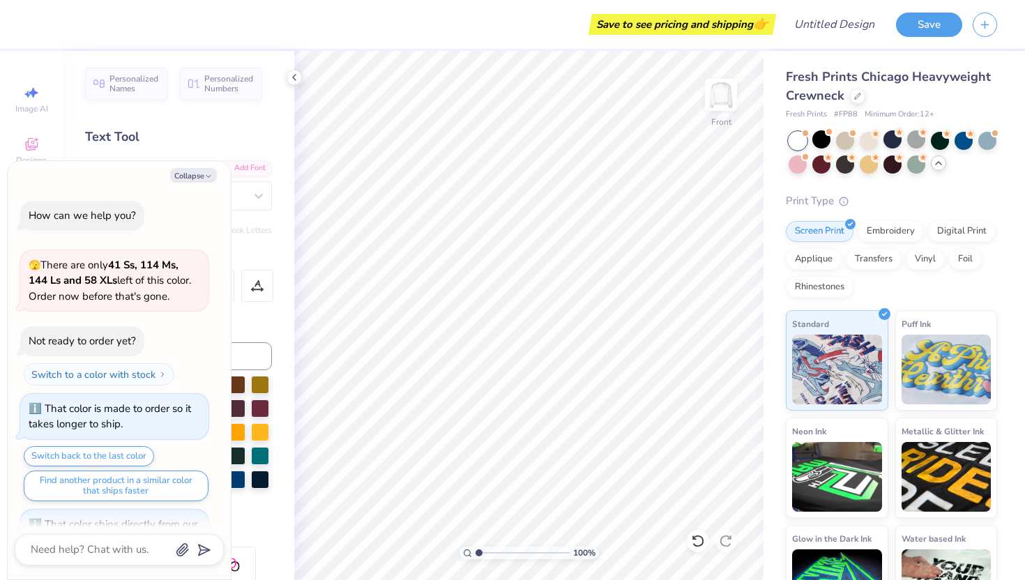
scroll to position [549, 0]
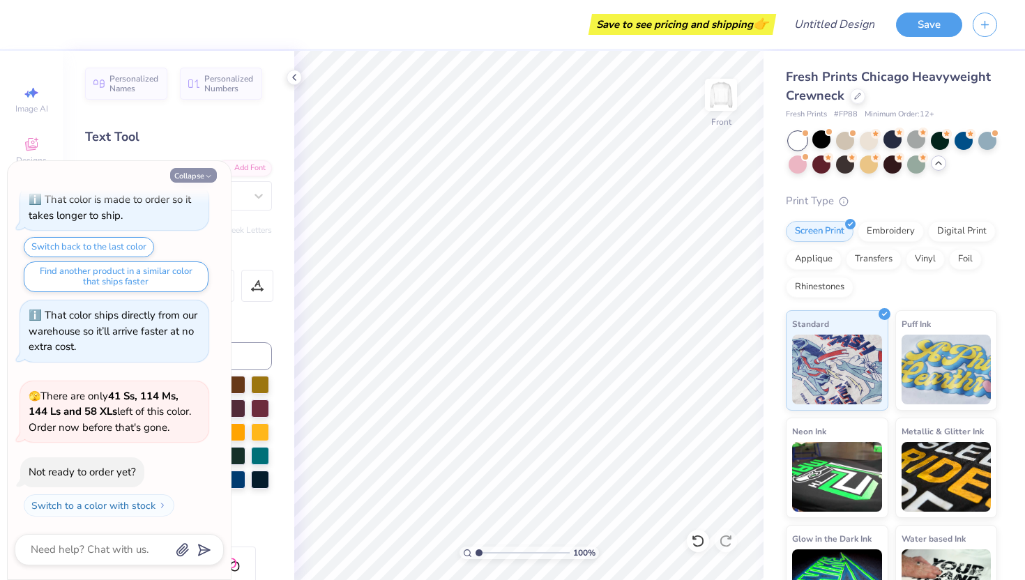
click at [194, 177] on button "Collapse" at bounding box center [193, 175] width 47 height 15
type textarea "x"
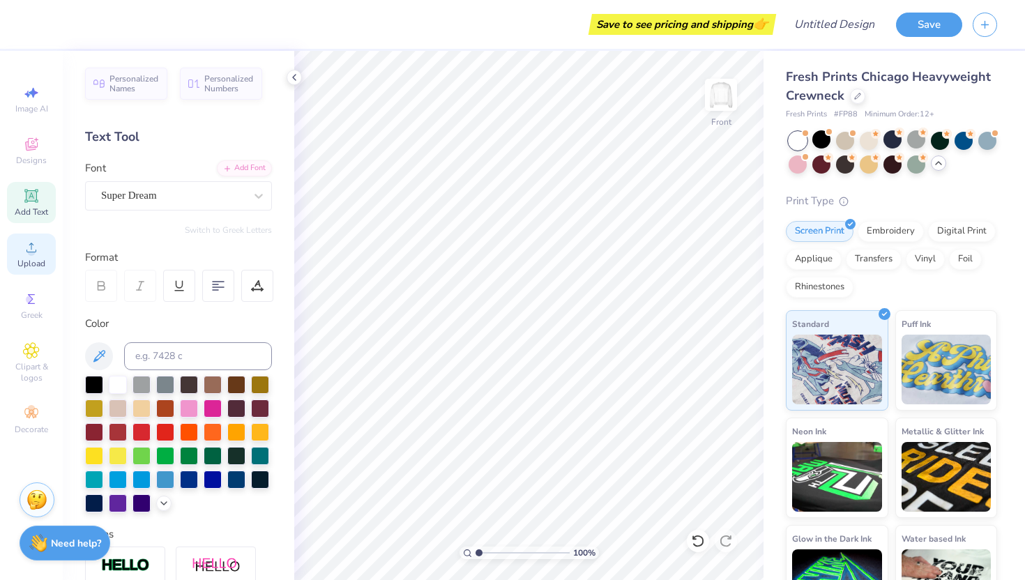
click at [41, 246] on div "Upload" at bounding box center [31, 254] width 49 height 41
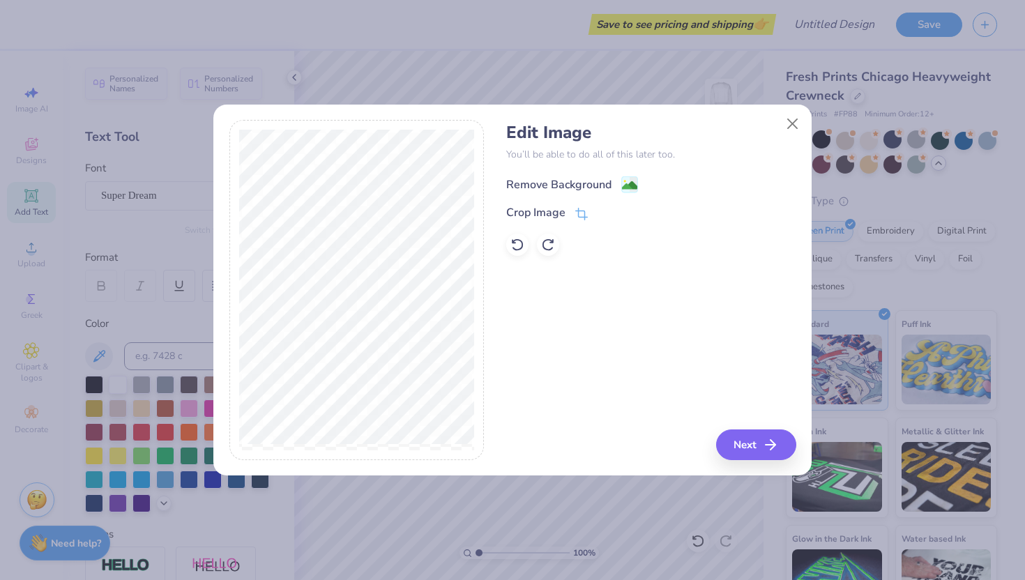
click at [633, 187] on image at bounding box center [629, 185] width 15 height 15
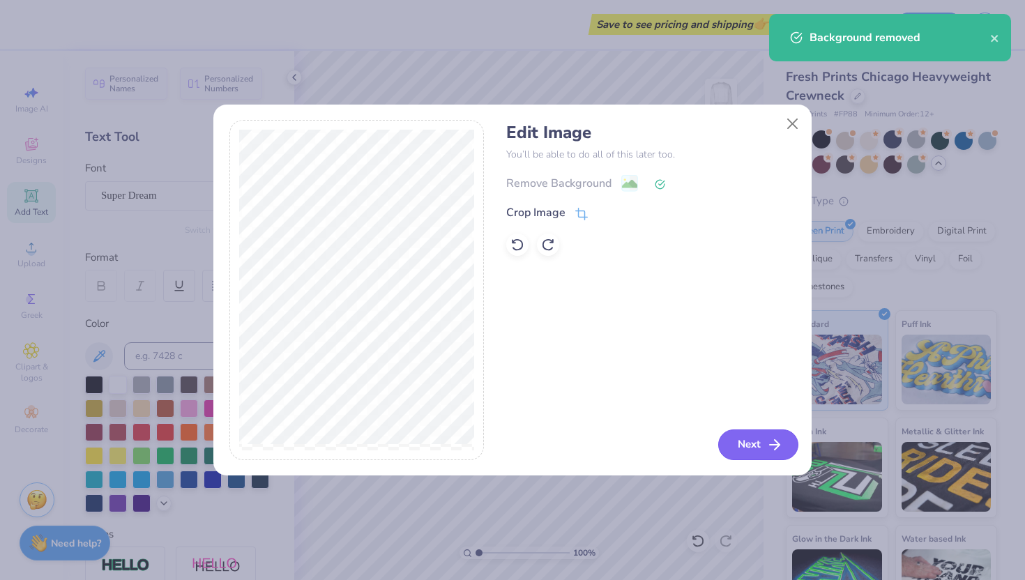
click at [767, 448] on icon "button" at bounding box center [775, 445] width 17 height 17
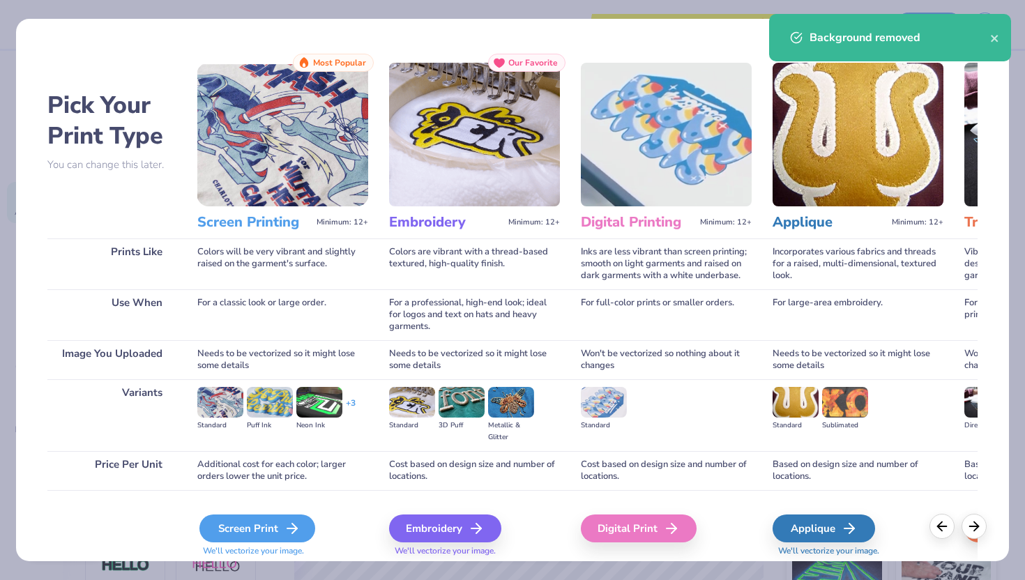
click at [234, 538] on div "Screen Print" at bounding box center [258, 529] width 116 height 28
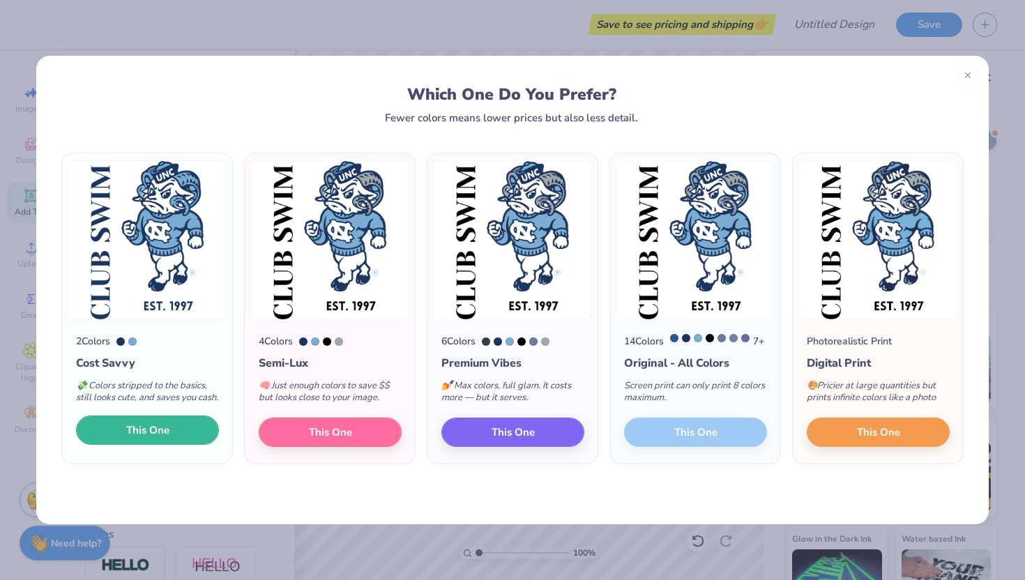
click at [156, 439] on span "This One" at bounding box center [147, 431] width 43 height 16
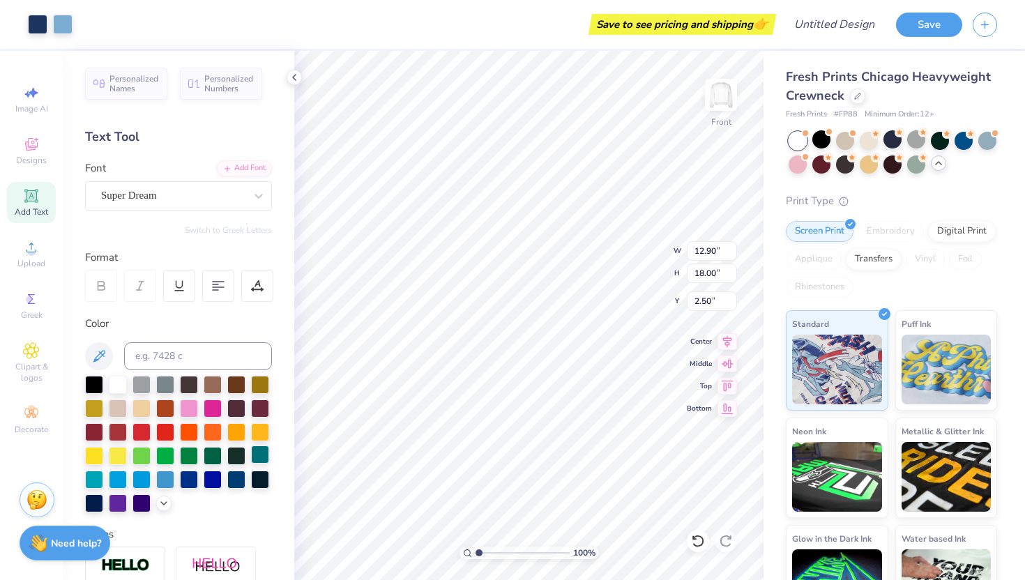
type input "10.55"
type input "14.72"
type input "4.14"
click at [732, 96] on img at bounding box center [721, 95] width 56 height 56
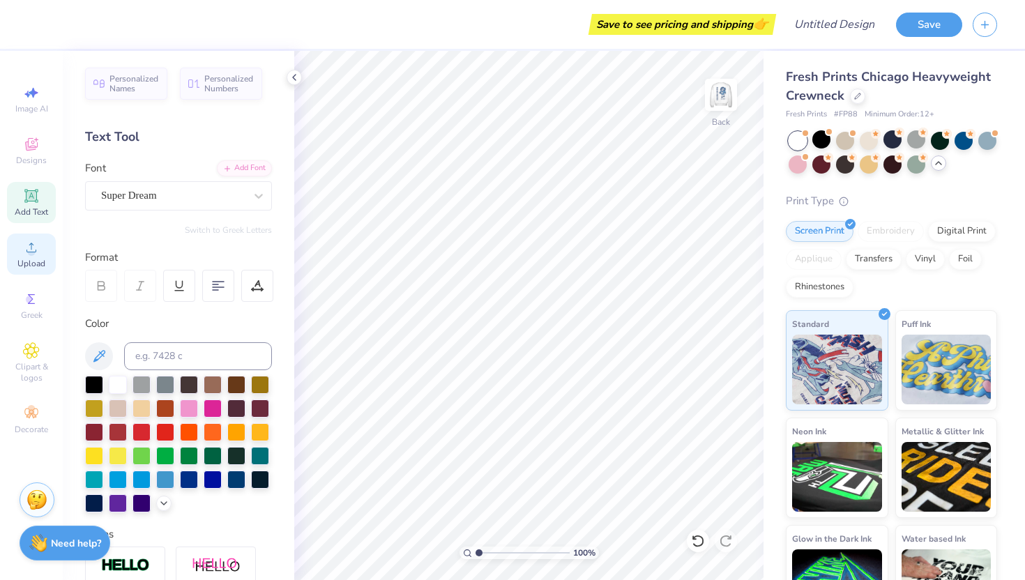
click at [32, 244] on icon at bounding box center [32, 248] width 10 height 10
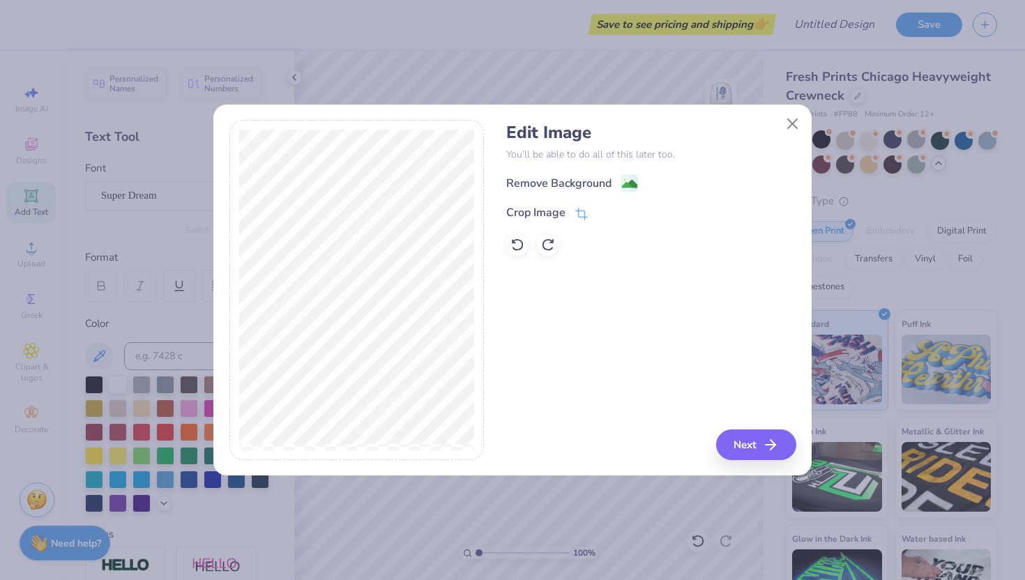
click at [626, 174] on div "Edit Image You’ll be able to do all of this later too. Remove Background Crop I…" at bounding box center [650, 189] width 289 height 133
click at [630, 189] on image at bounding box center [629, 185] width 15 height 15
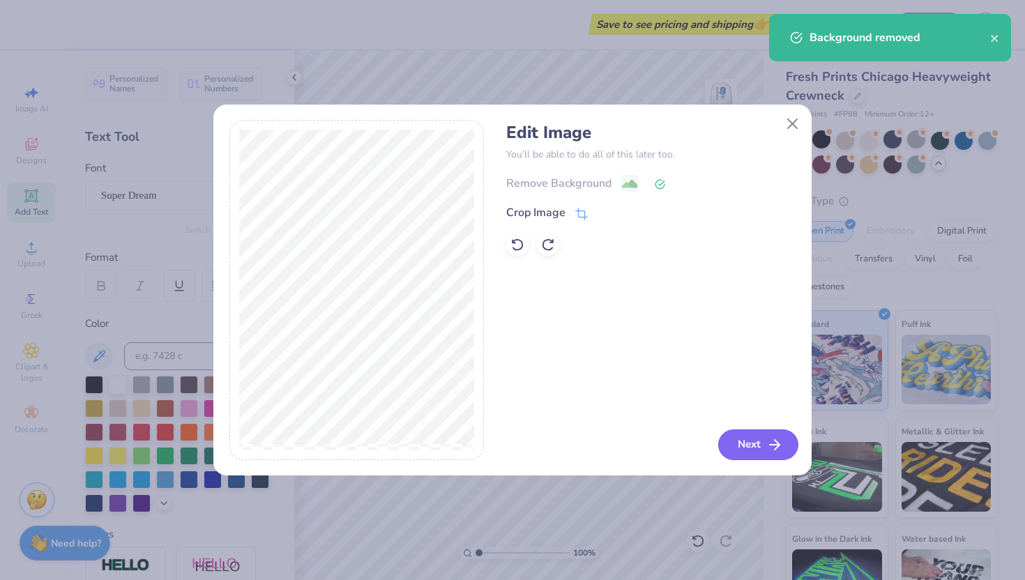
click at [755, 439] on button "Next" at bounding box center [758, 445] width 80 height 31
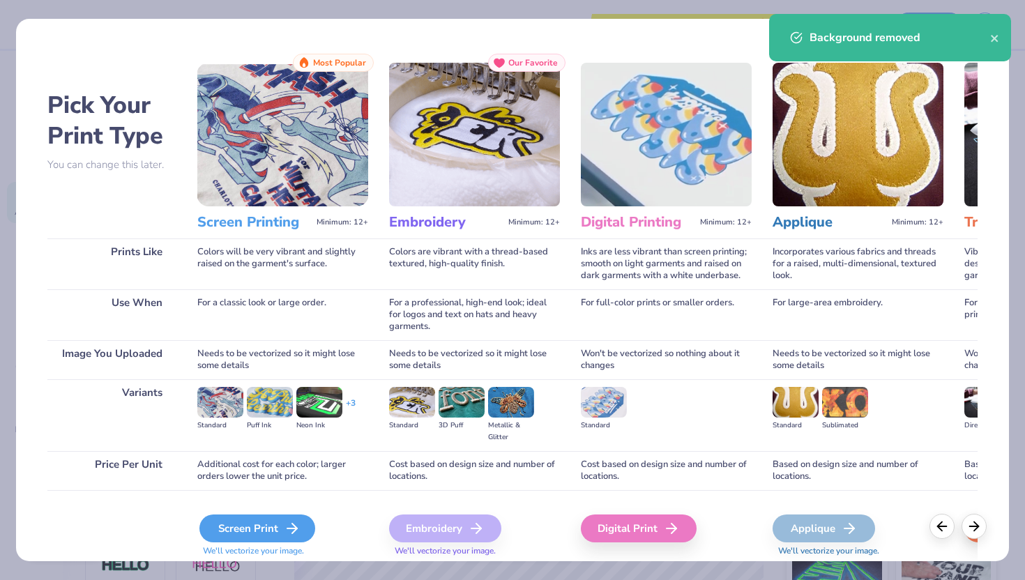
click at [279, 529] on div "Screen Print" at bounding box center [258, 529] width 116 height 28
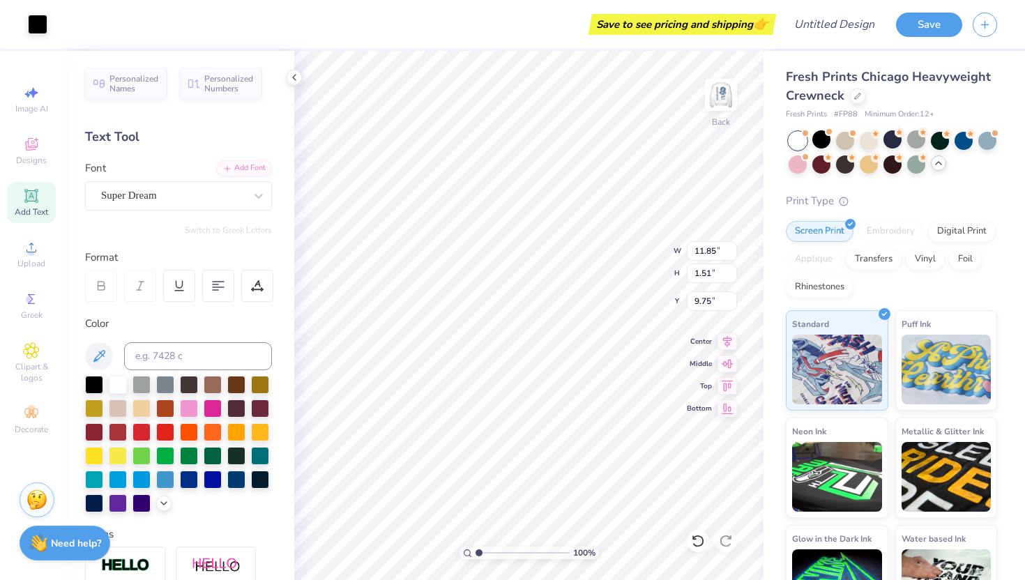
type input "5.16"
type input "0.66"
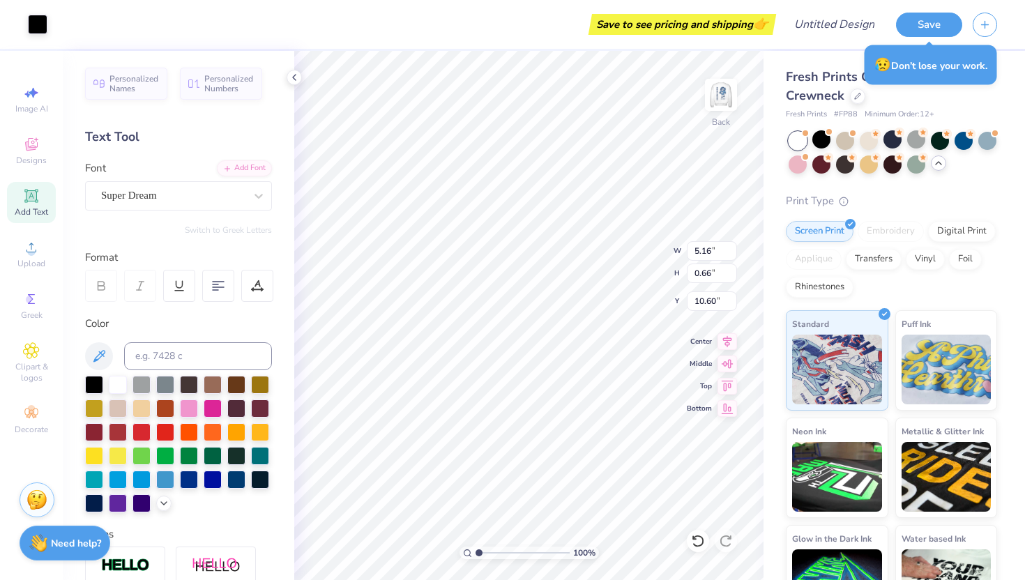
type input "3.63"
type input "4.13"
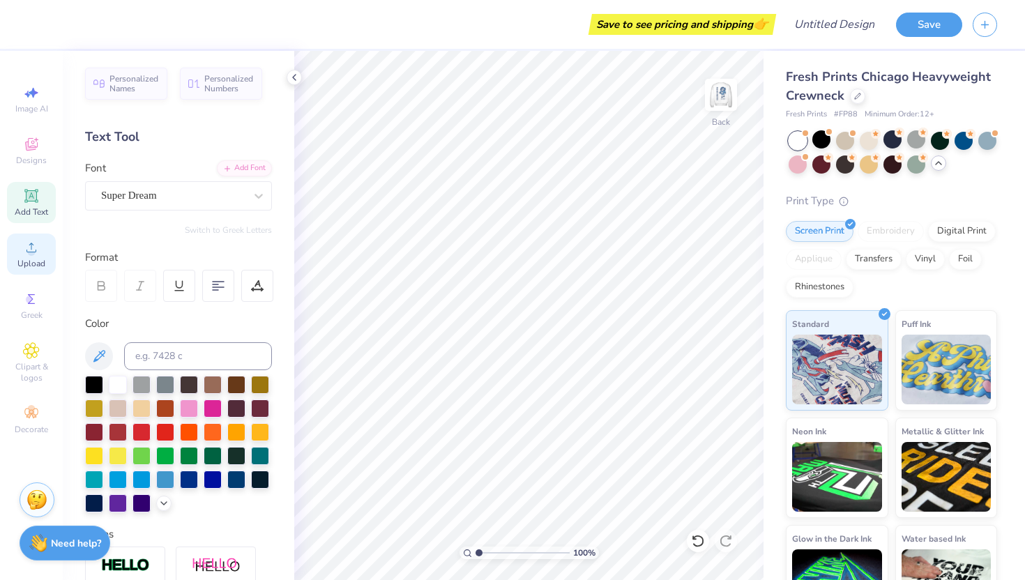
click at [36, 249] on icon at bounding box center [31, 247] width 17 height 17
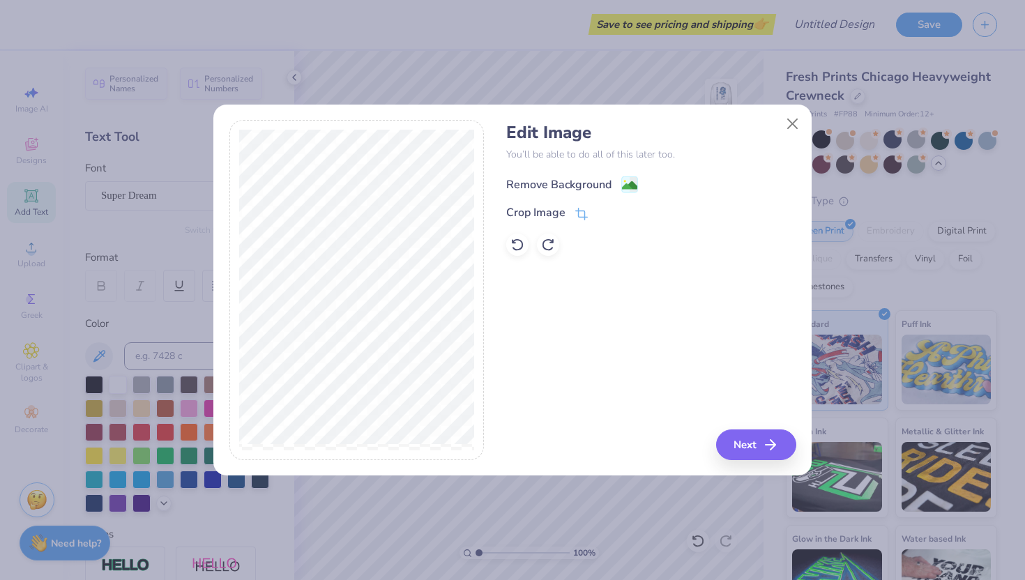
click at [622, 190] on icon at bounding box center [630, 184] width 17 height 17
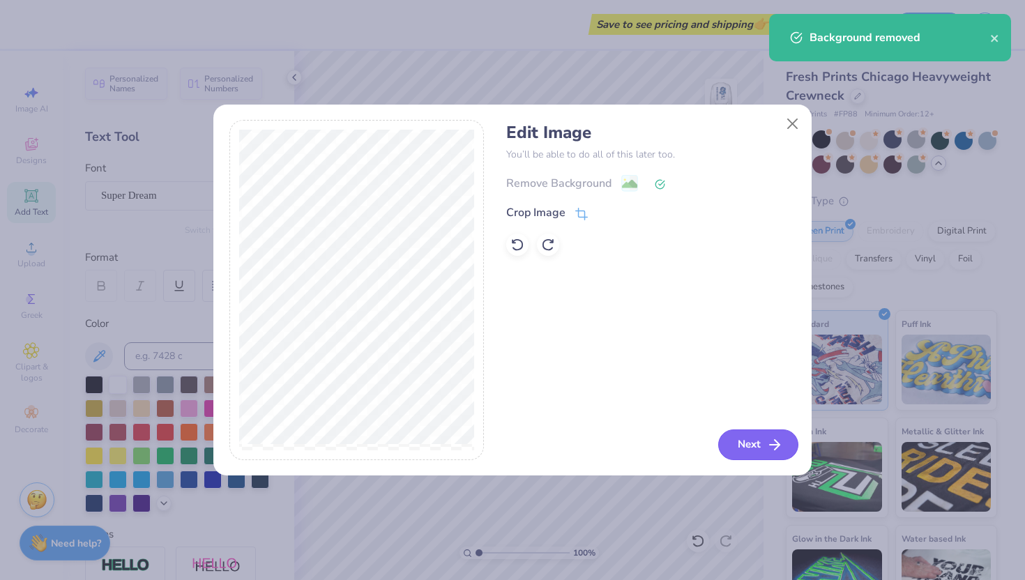
click at [763, 442] on button "Next" at bounding box center [758, 445] width 80 height 31
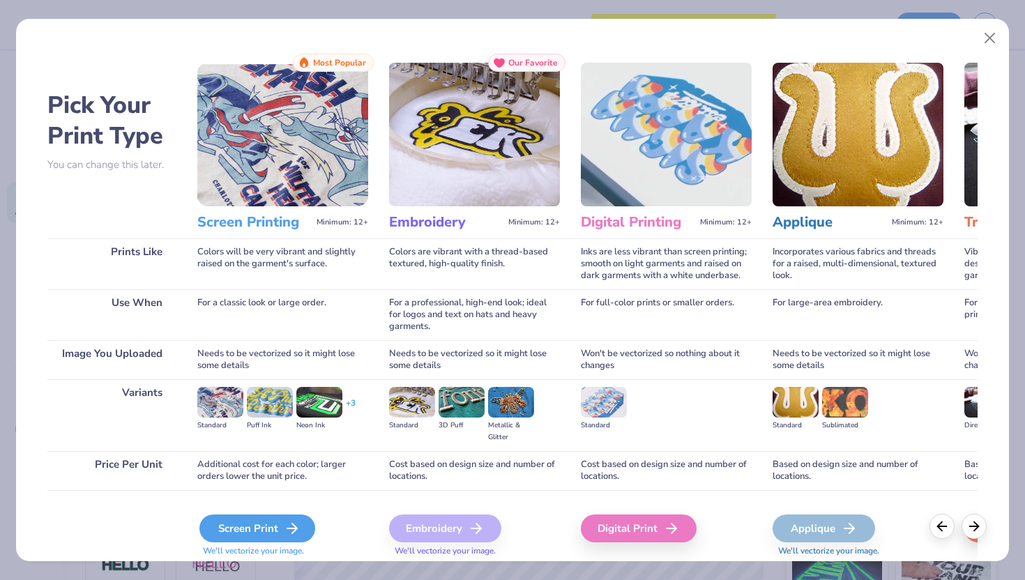
click at [264, 533] on div "Screen Print" at bounding box center [258, 529] width 116 height 28
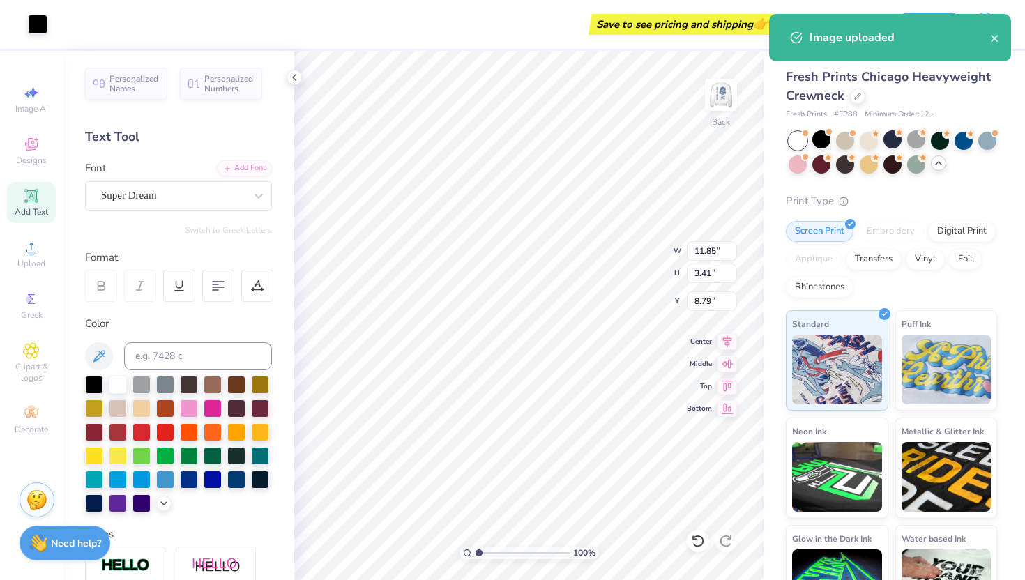
type input "6.41"
type input "1.85"
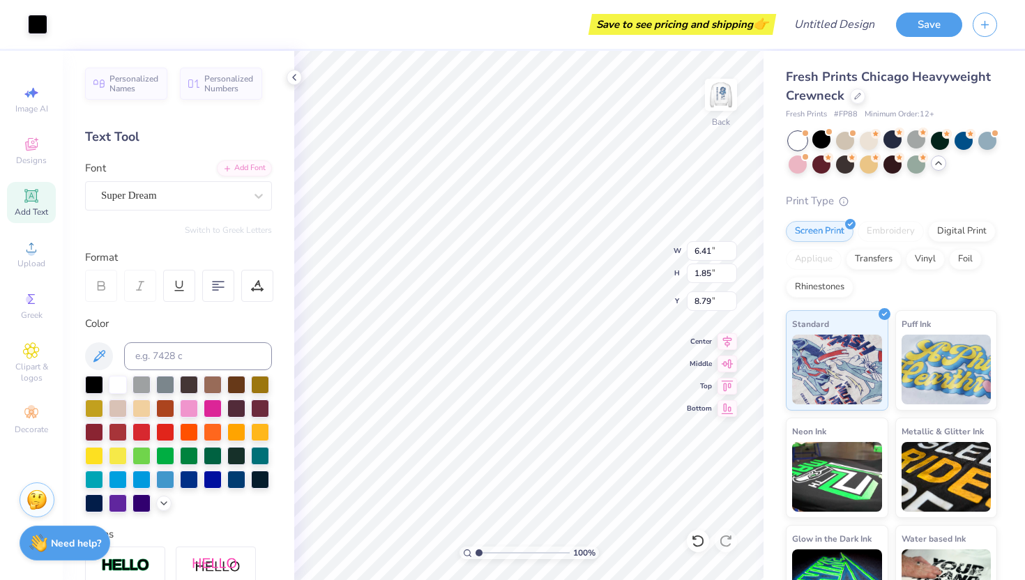
type input "4.11"
type input "5.84"
type input "1.68"
type input "4.20"
click at [715, 105] on img at bounding box center [721, 95] width 56 height 56
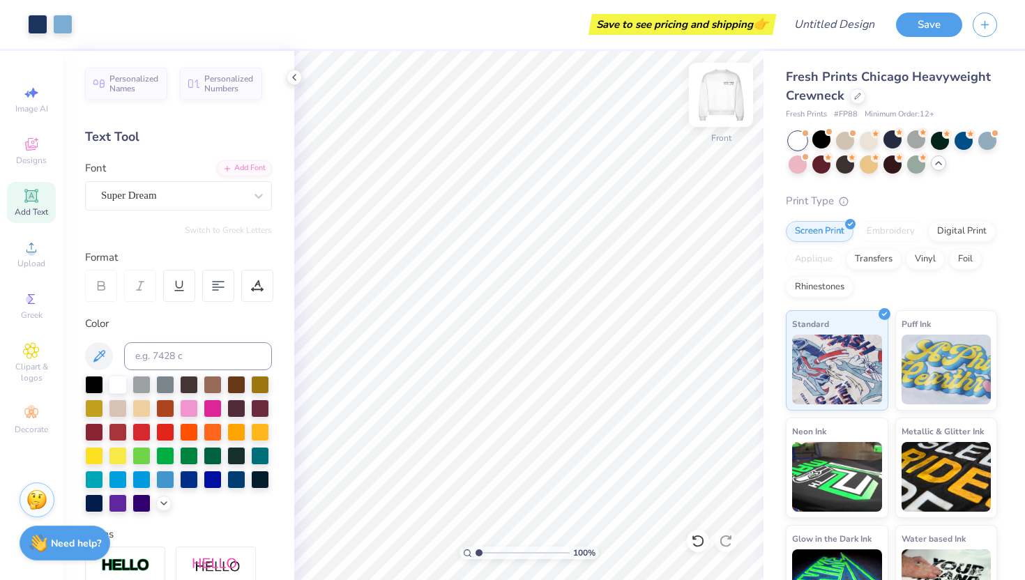
click at [713, 104] on img at bounding box center [721, 95] width 56 height 56
click at [712, 103] on img at bounding box center [721, 95] width 56 height 56
click at [708, 95] on img at bounding box center [721, 95] width 56 height 56
click at [708, 96] on img at bounding box center [721, 95] width 28 height 28
click at [709, 97] on img at bounding box center [721, 95] width 56 height 56
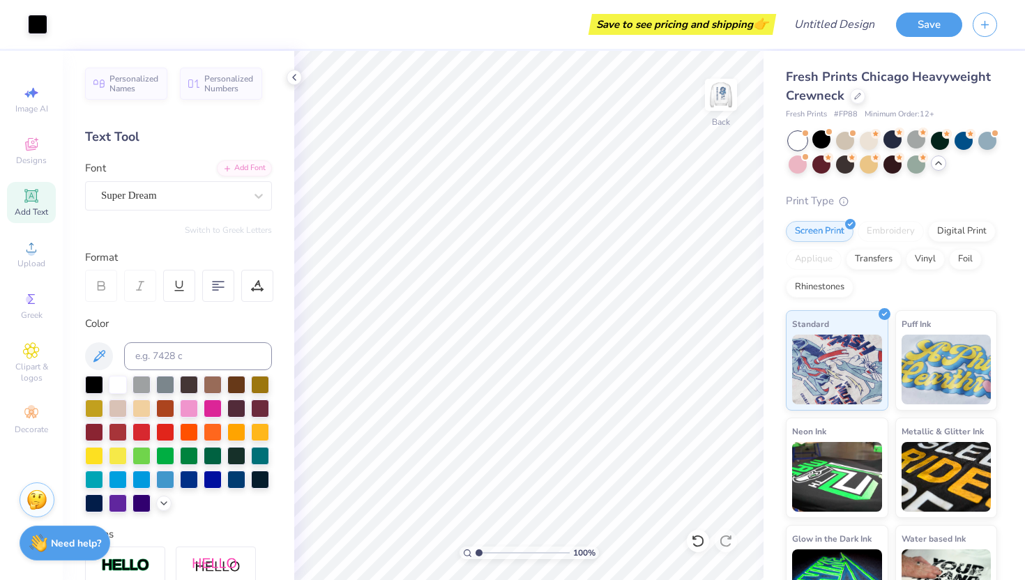
click at [709, 97] on img at bounding box center [721, 95] width 28 height 28
click at [713, 102] on img at bounding box center [721, 95] width 56 height 56
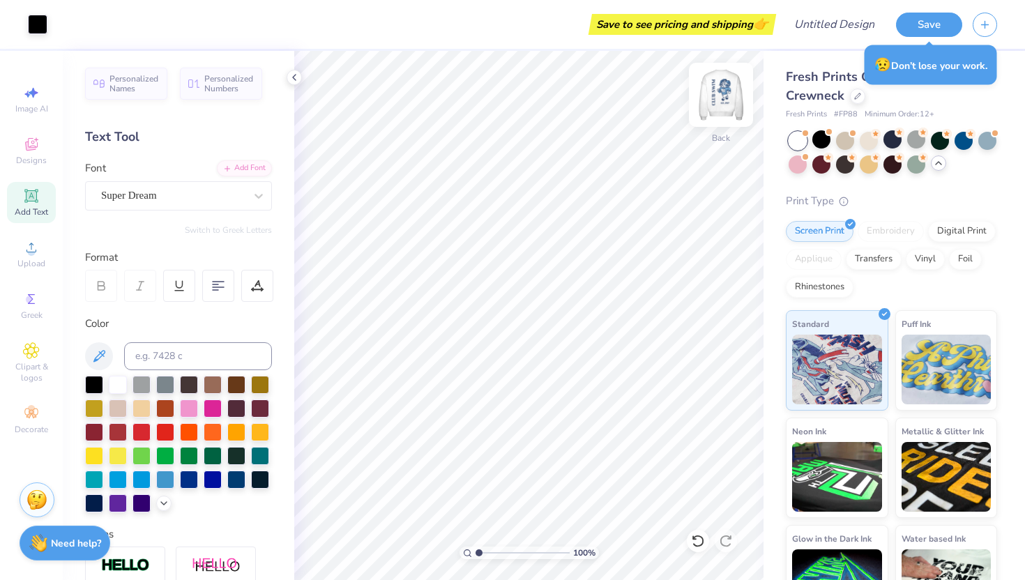
click at [706, 77] on img at bounding box center [721, 95] width 56 height 56
